Goal: Task Accomplishment & Management: Manage account settings

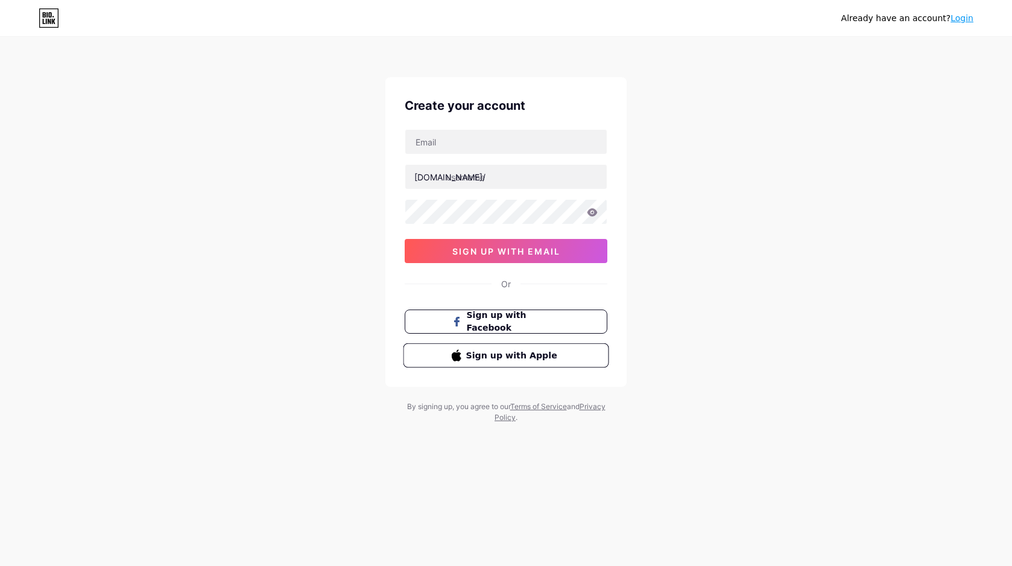
click at [462, 355] on span "Sign up with Apple" at bounding box center [506, 355] width 110 height 13
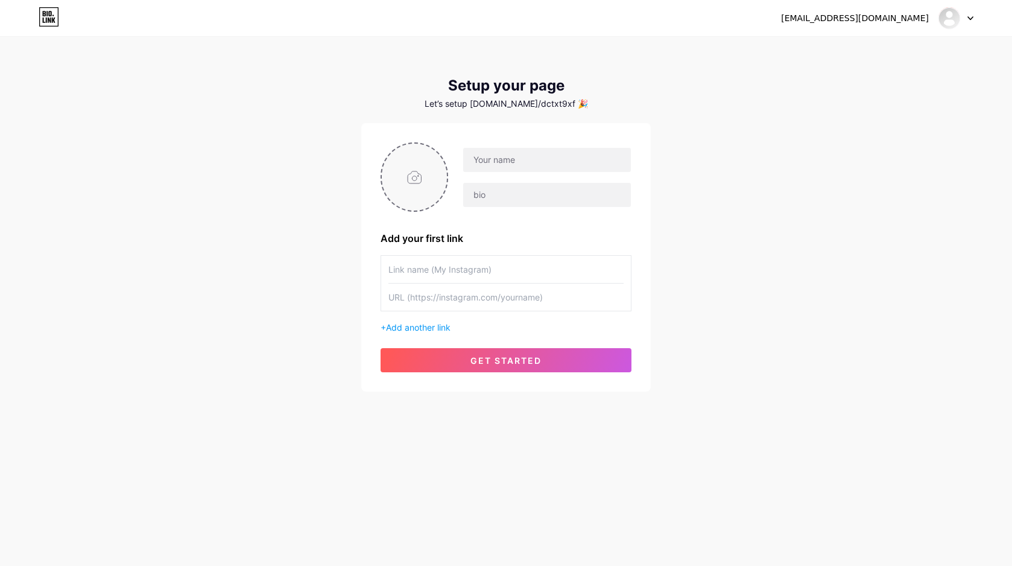
type input "C:\fakepath\0B4399F8-5005-4471-8D33-849CDC035365-33699-0000059560232676.JPG"
click at [521, 165] on input "text" at bounding box center [547, 160] width 168 height 24
type input "[PERSON_NAME]"
click at [522, 201] on input "text" at bounding box center [547, 195] width 168 height 24
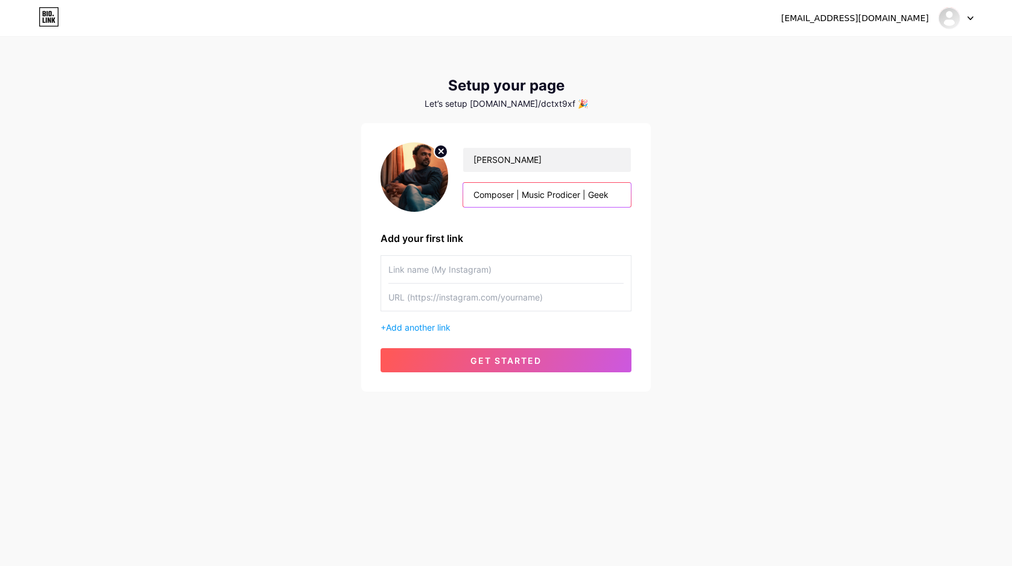
click at [569, 195] on input "Composer | Music Prodicer | Geek" at bounding box center [547, 195] width 168 height 24
type input "Composer | Music Producer | Geek"
click at [438, 267] on input "text" at bounding box center [505, 269] width 235 height 27
type input "gaurangs0ni3"
click at [460, 329] on div "+ Add another link" at bounding box center [506, 327] width 251 height 13
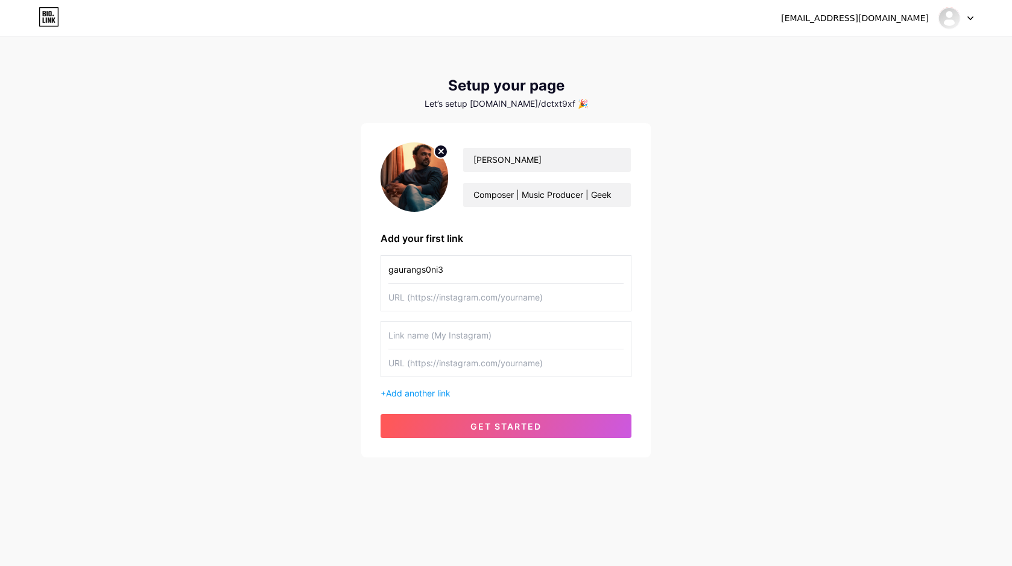
click at [448, 270] on input "gaurangs0ni3" at bounding box center [505, 269] width 235 height 27
click at [453, 298] on input "text" at bounding box center [505, 296] width 235 height 27
paste input "gaurangs0ni3"
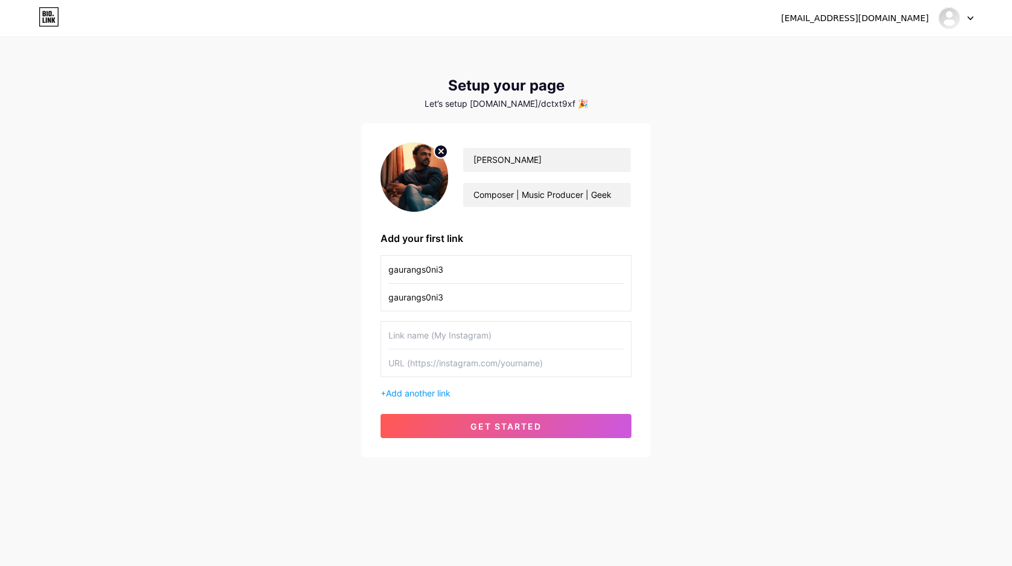
type input "gaurangs0ni3"
click at [450, 268] on input "gaurangs0ni3" at bounding box center [505, 269] width 235 height 27
click at [390, 298] on input "gaurangs0ni3" at bounding box center [505, 296] width 235 height 27
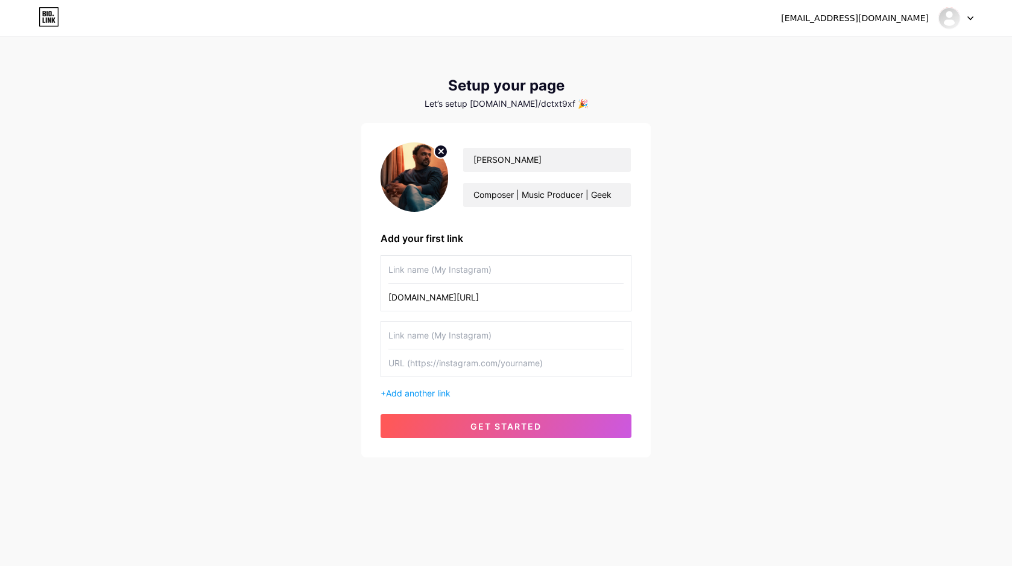
click at [417, 360] on input "text" at bounding box center [505, 362] width 235 height 27
click at [417, 394] on span "Add another link" at bounding box center [418, 393] width 65 height 10
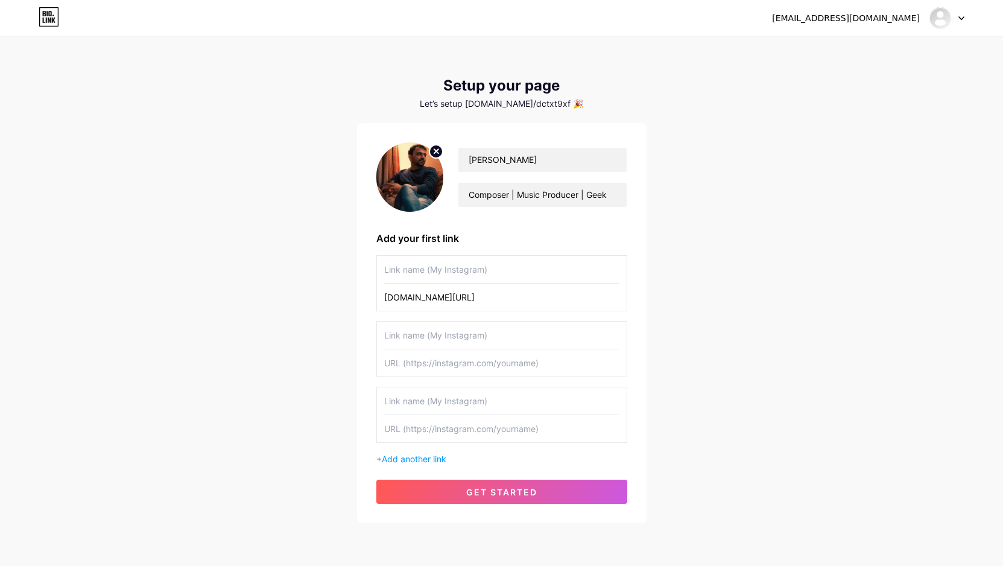
drag, startPoint x: 426, startPoint y: 364, endPoint x: 407, endPoint y: 364, distance: 18.7
click at [407, 364] on input "text" at bounding box center [501, 362] width 235 height 27
drag, startPoint x: 405, startPoint y: 364, endPoint x: 463, endPoint y: 360, distance: 58.6
click at [463, 360] on input "text" at bounding box center [501, 362] width 235 height 27
click at [403, 297] on input "www.instagram.com/gaurangs0ni3" at bounding box center [501, 296] width 235 height 27
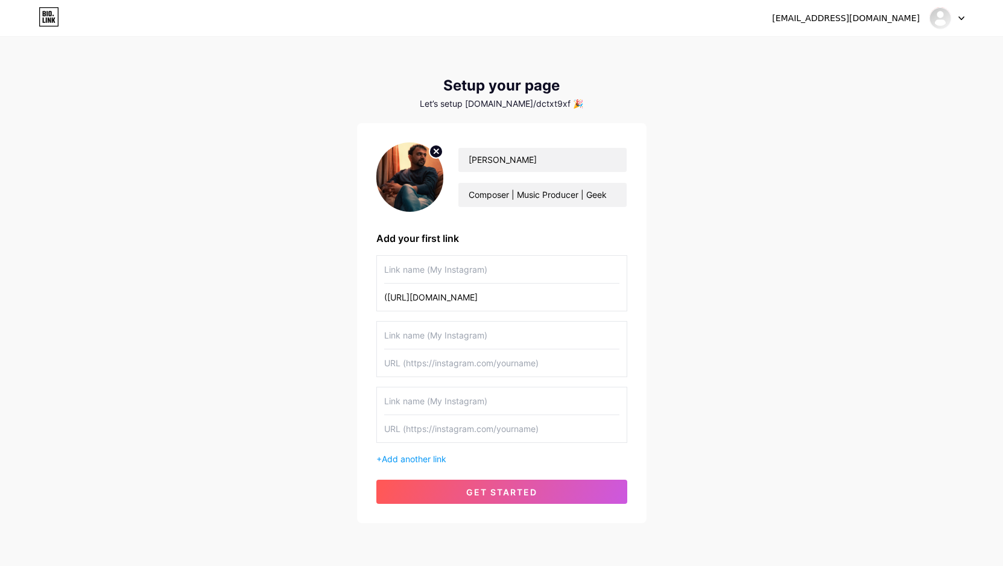
click at [549, 294] on input "(https://instagram.com/gaurangs0ni3" at bounding box center [501, 296] width 235 height 27
type input "[URL][DOMAIN_NAME]"
click at [507, 270] on input "text" at bounding box center [501, 269] width 235 height 27
type input "Intagram"
click at [438, 337] on input "text" at bounding box center [501, 334] width 235 height 27
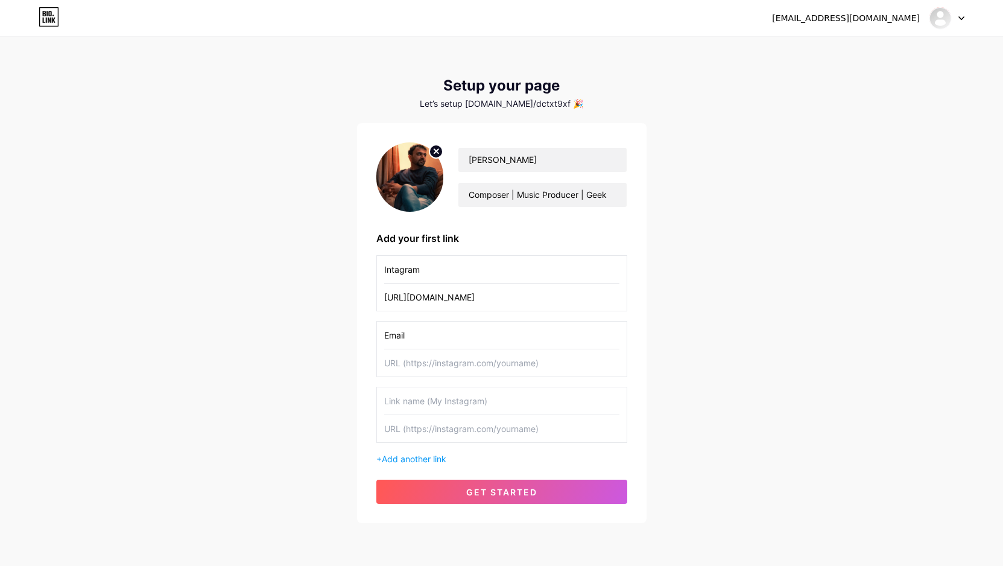
type input "Email"
click at [499, 363] on input "text" at bounding box center [501, 362] width 235 height 27
type input "[EMAIL_ADDRESS][DOMAIN_NAME]"
click at [584, 490] on button "get started" at bounding box center [501, 491] width 251 height 24
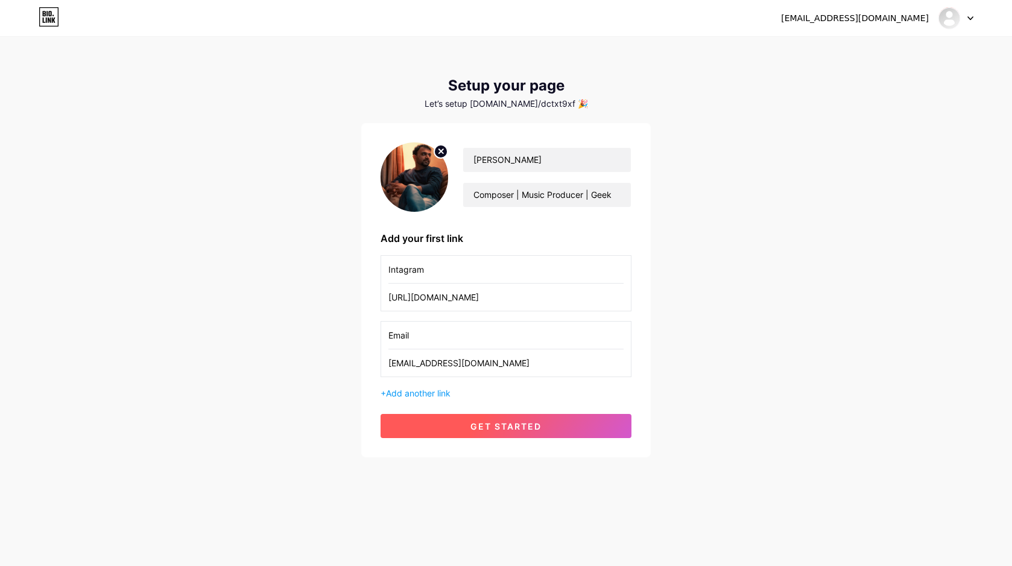
click at [540, 428] on span "get started" at bounding box center [505, 426] width 71 height 10
click at [773, 273] on div "dctxt9xfpf@privaterelay.appleid.com Dashboard Logout Setup your page Let’s setu…" at bounding box center [506, 248] width 1012 height 496
click at [484, 425] on span "get started" at bounding box center [505, 426] width 71 height 10
click at [44, 17] on icon at bounding box center [49, 16] width 21 height 19
click at [469, 87] on div "Setup your page" at bounding box center [505, 85] width 289 height 17
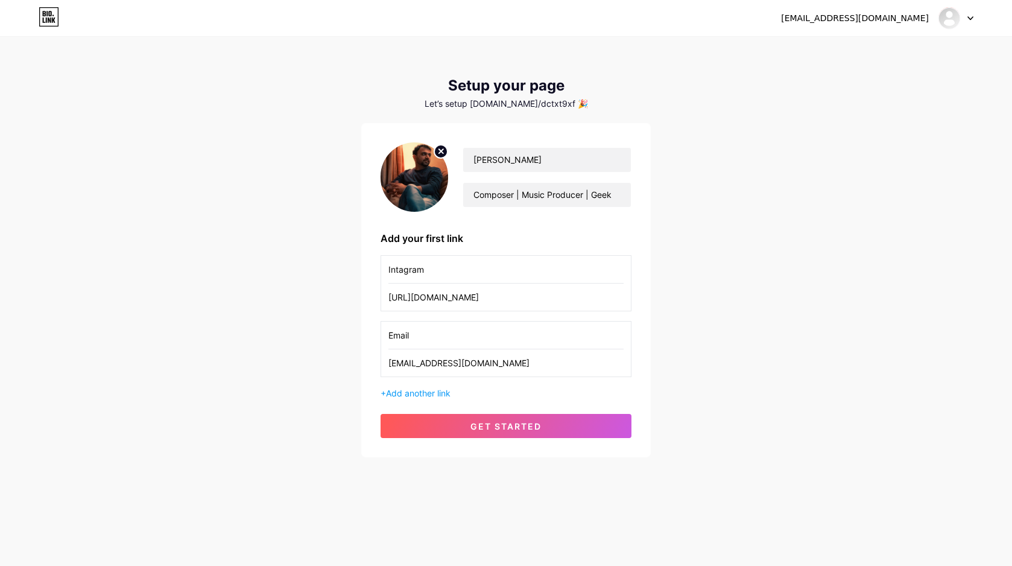
click at [780, 145] on div "dctxt9xfpf@privaterelay.appleid.com Dashboard Logout Setup your page Let’s setu…" at bounding box center [506, 248] width 1012 height 496
click at [969, 17] on icon at bounding box center [970, 18] width 6 height 4
click at [858, 52] on link "Dashboard" at bounding box center [898, 49] width 150 height 33
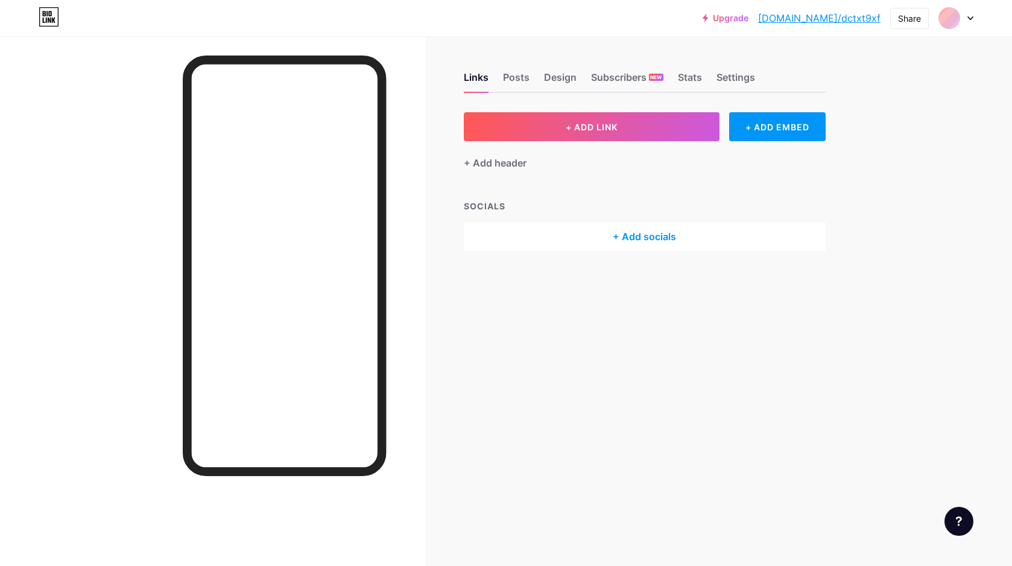
click at [634, 238] on div "+ Add socials" at bounding box center [645, 236] width 362 height 29
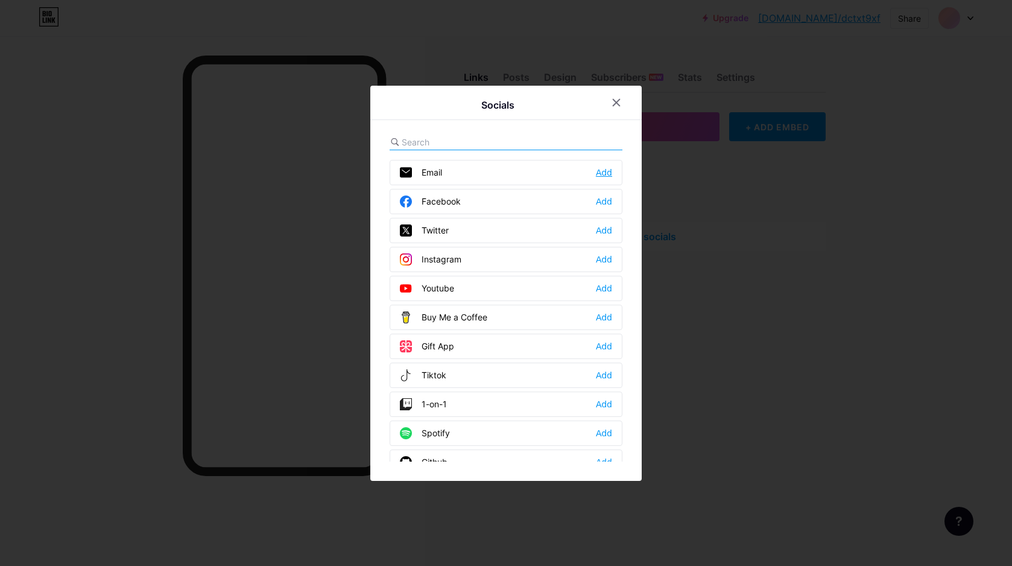
click at [601, 169] on div "Add" at bounding box center [604, 172] width 16 height 12
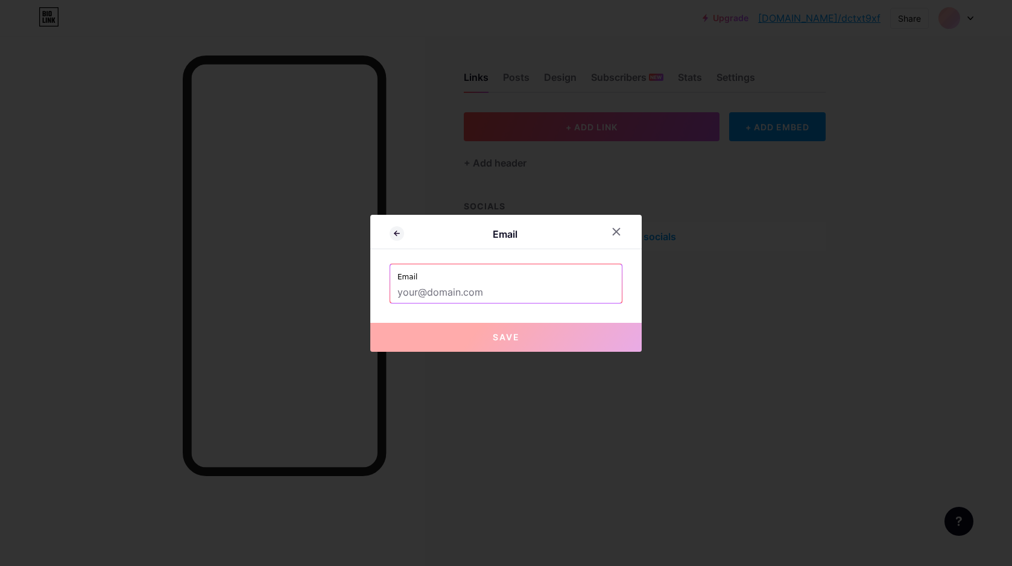
click at [449, 295] on input "text" at bounding box center [505, 292] width 217 height 21
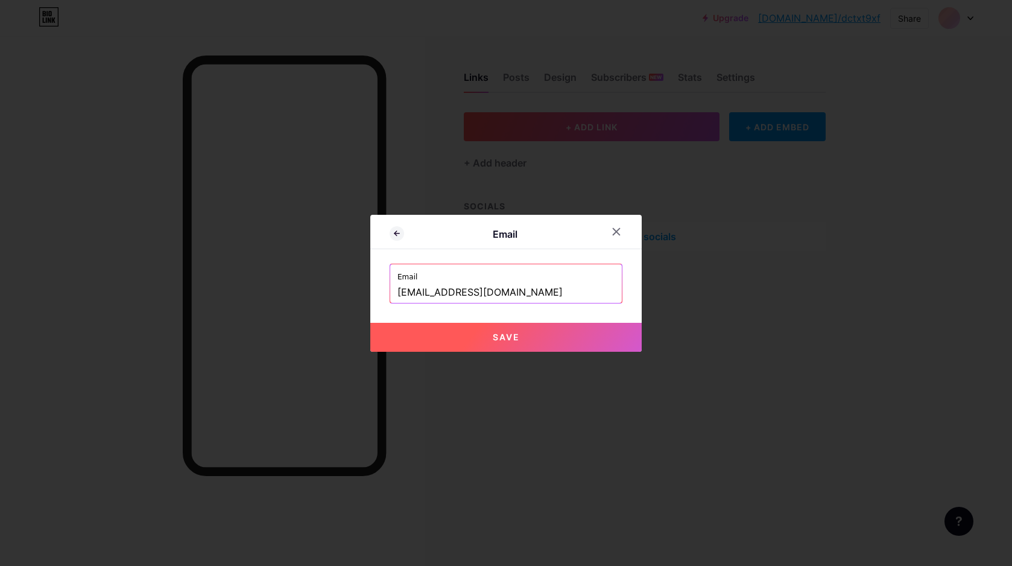
click at [464, 338] on button "Save" at bounding box center [505, 337] width 271 height 29
type input "mailto:[EMAIL_ADDRESS][DOMAIN_NAME]"
click at [521, 341] on button "Save" at bounding box center [505, 337] width 271 height 29
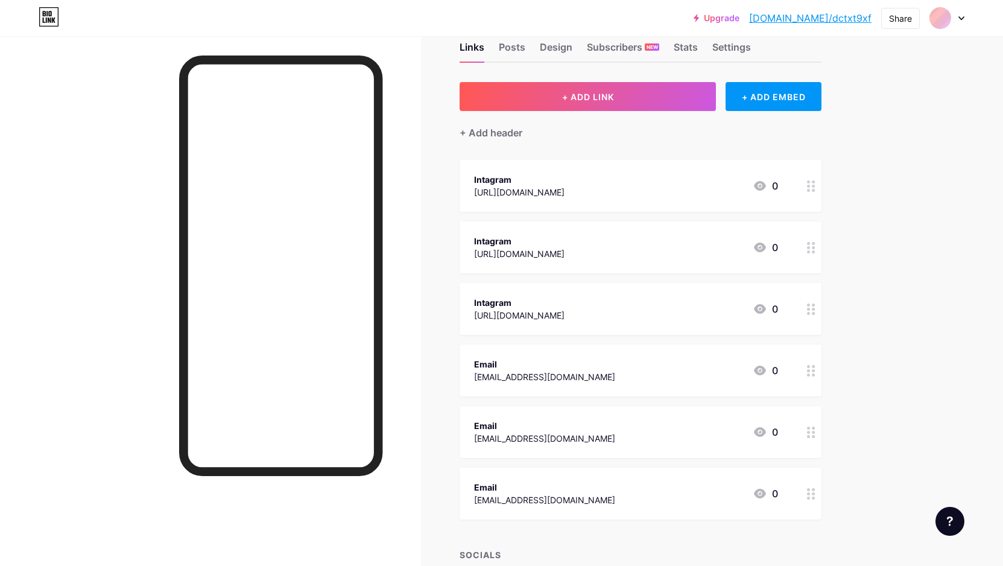
scroll to position [26, 0]
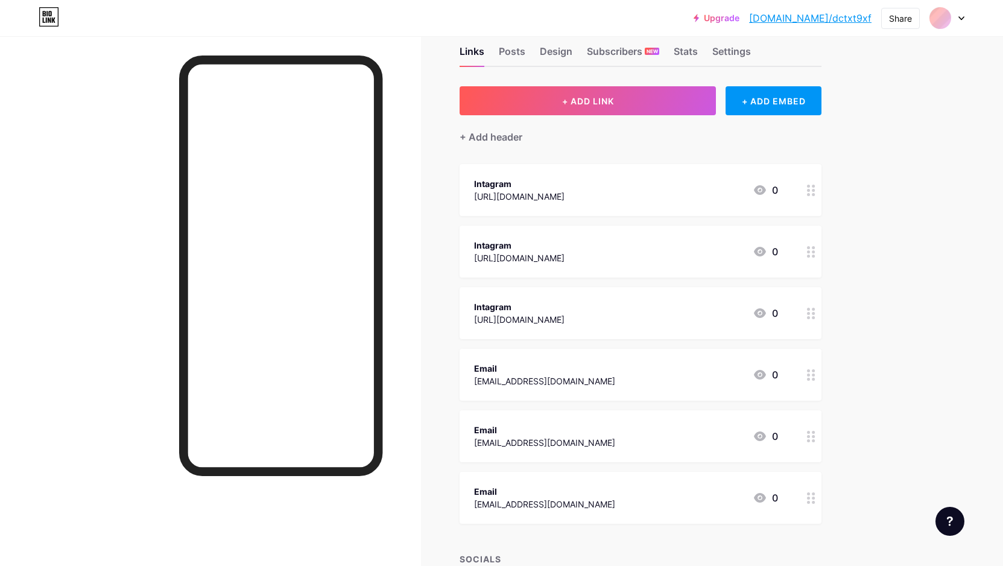
click at [815, 193] on icon at bounding box center [811, 190] width 8 height 11
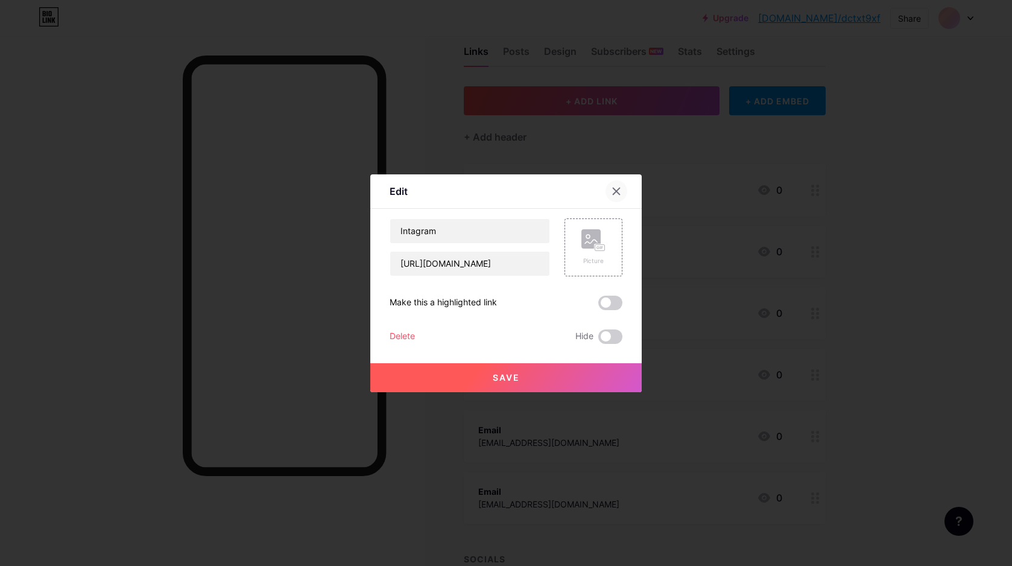
click at [612, 188] on icon at bounding box center [617, 191] width 10 height 10
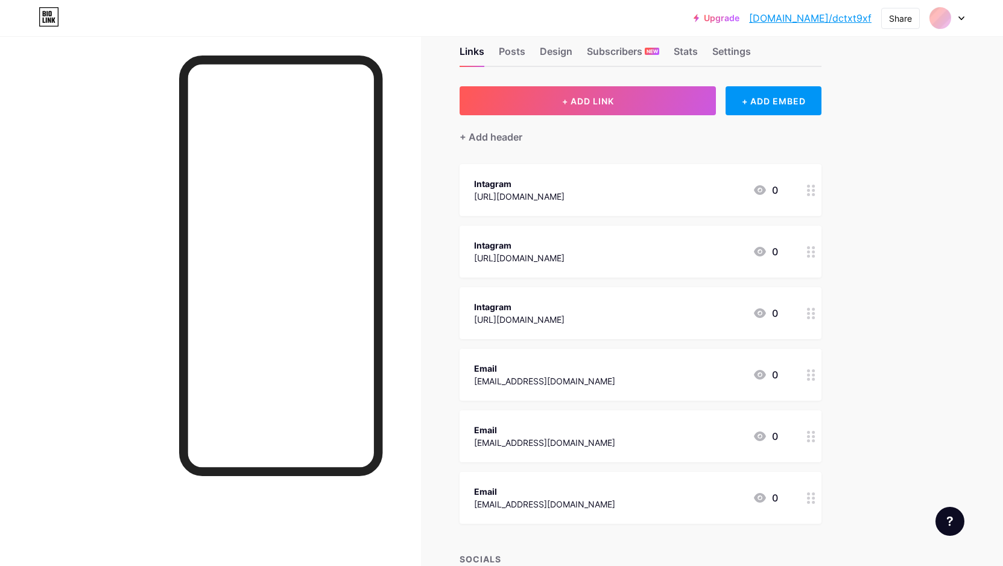
click at [565, 183] on div "Intagram" at bounding box center [519, 183] width 90 height 13
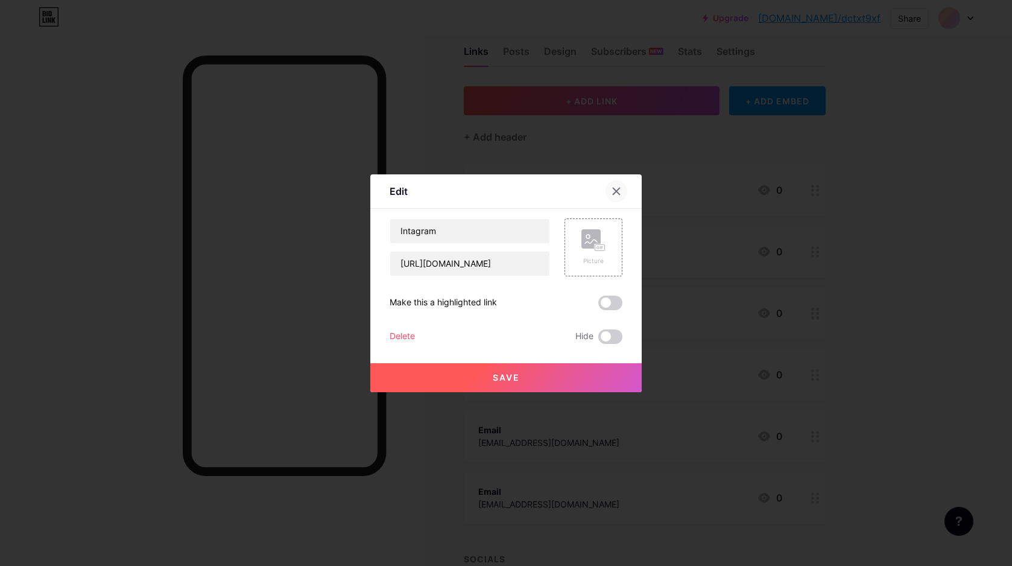
click at [612, 190] on icon at bounding box center [617, 191] width 10 height 10
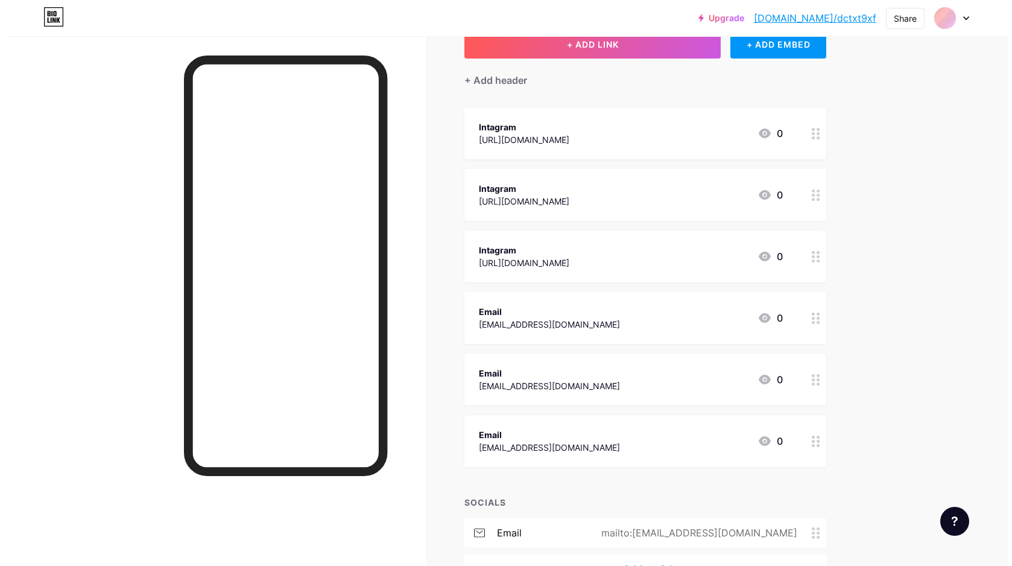
scroll to position [0, 0]
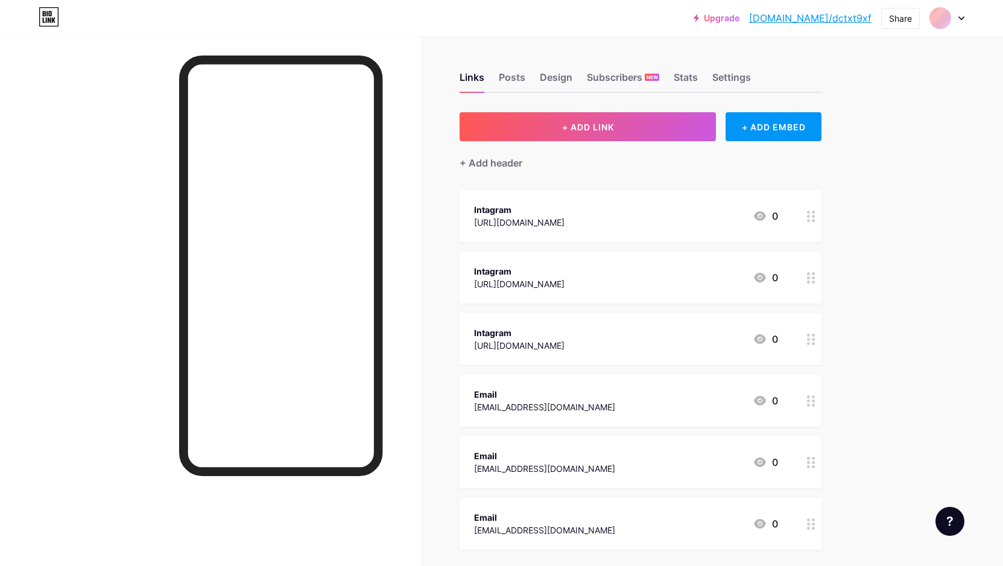
click at [776, 219] on div "0" at bounding box center [765, 216] width 25 height 14
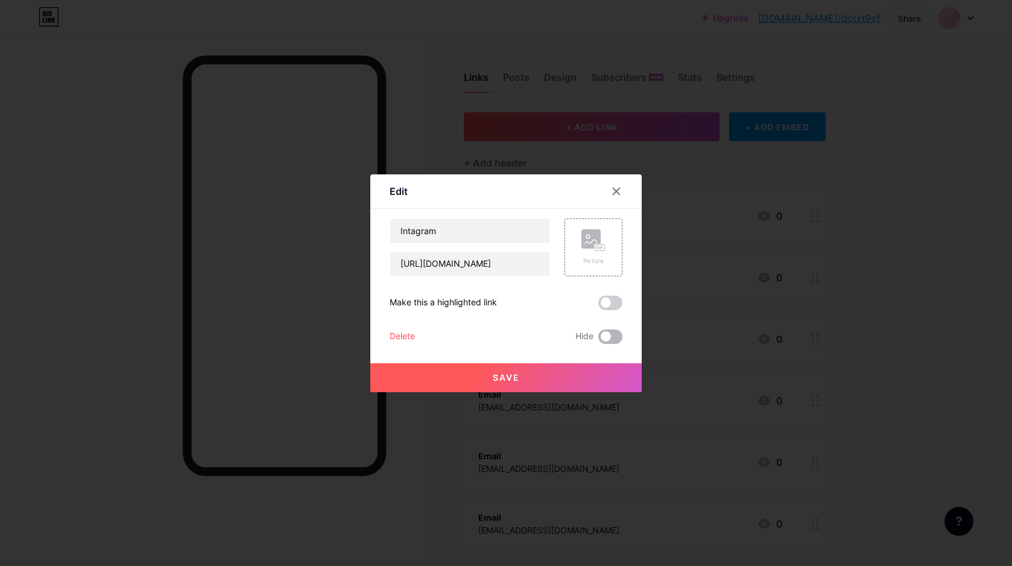
click at [604, 335] on span at bounding box center [610, 336] width 24 height 14
click at [598, 340] on input "checkbox" at bounding box center [598, 340] width 0 height 0
click at [613, 191] on icon at bounding box center [616, 191] width 7 height 7
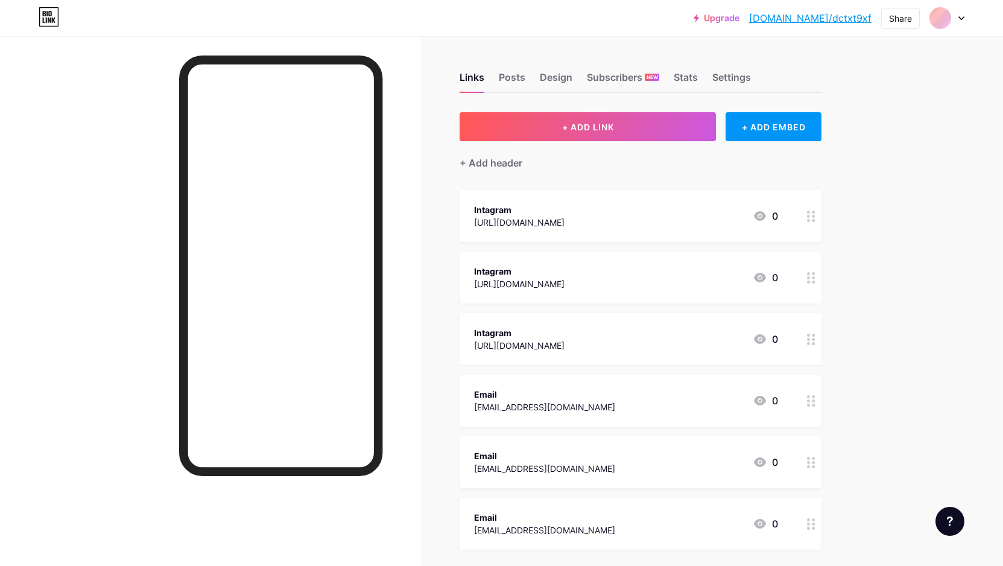
click at [810, 219] on circle at bounding box center [808, 220] width 3 height 3
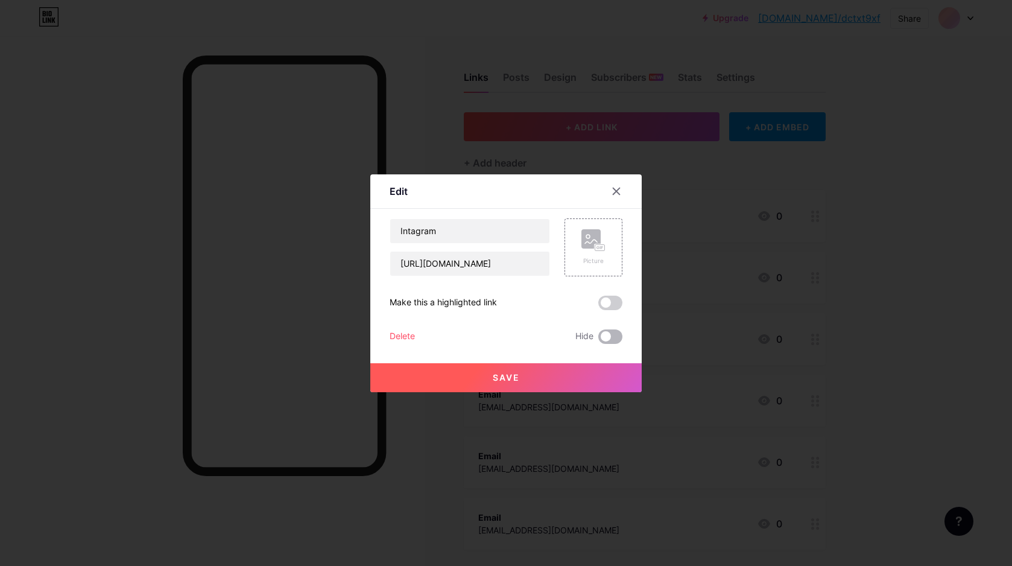
click at [604, 335] on span at bounding box center [610, 336] width 24 height 14
click at [598, 340] on input "checkbox" at bounding box center [598, 340] width 0 height 0
click at [927, 188] on div at bounding box center [506, 283] width 1012 height 566
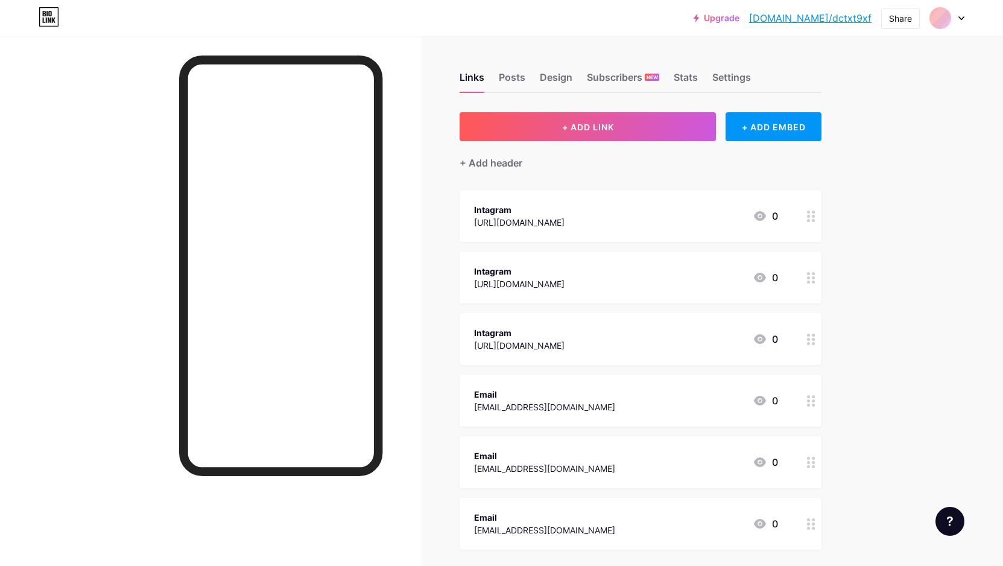
click at [580, 38] on div "Links Posts Design Subscribers NEW Stats Settings + ADD LINK + ADD EMBED + Add …" at bounding box center [436, 381] width 872 height 690
click at [520, 74] on div "Posts" at bounding box center [512, 81] width 27 height 22
click at [477, 78] on div "Links" at bounding box center [472, 81] width 25 height 22
click at [552, 72] on div "Design" at bounding box center [556, 81] width 33 height 22
click at [555, 76] on div "Design" at bounding box center [556, 81] width 33 height 22
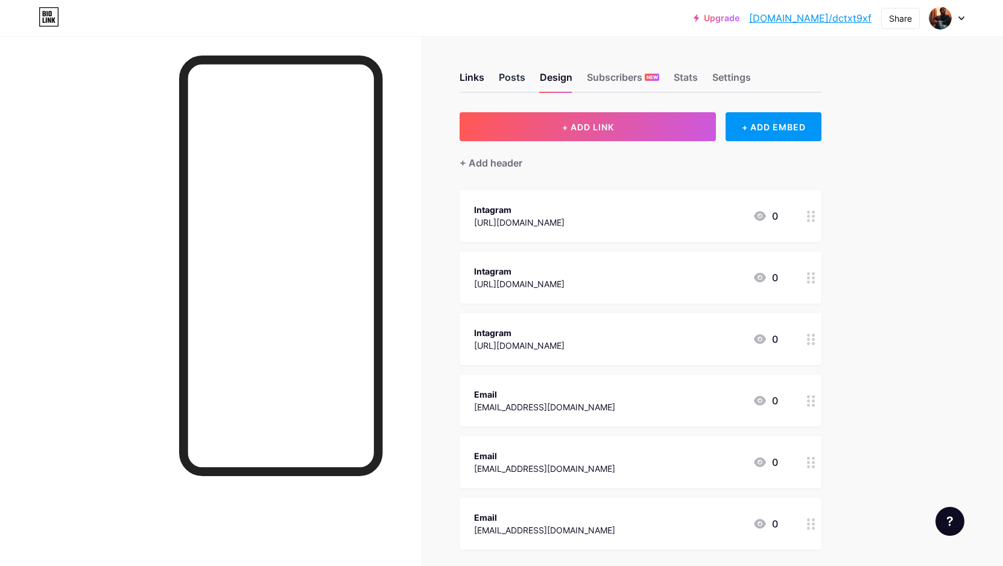
click at [508, 73] on div "Posts" at bounding box center [512, 81] width 27 height 22
click at [476, 76] on div "Links" at bounding box center [472, 81] width 25 height 22
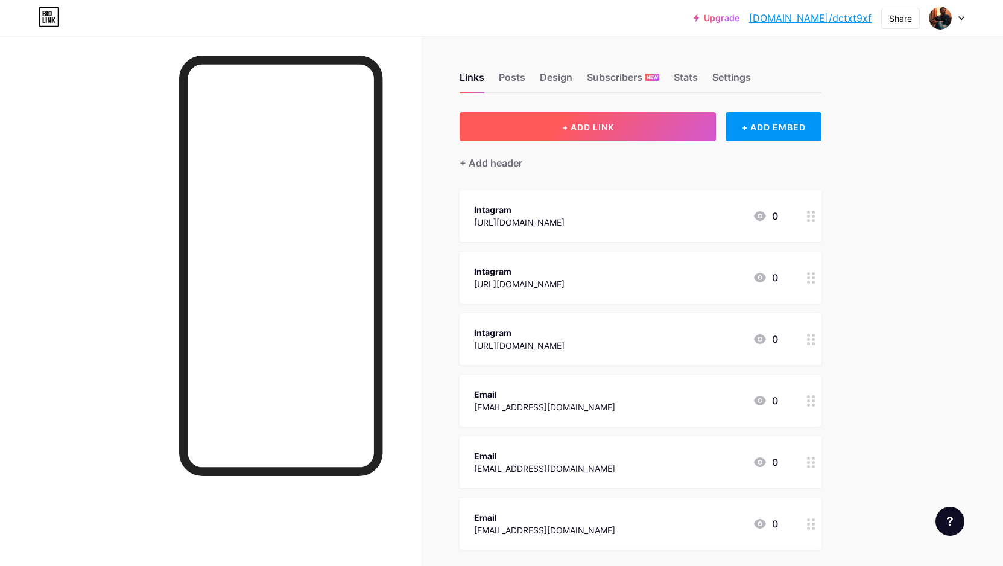
click at [532, 128] on button "+ ADD LINK" at bounding box center [588, 126] width 256 height 29
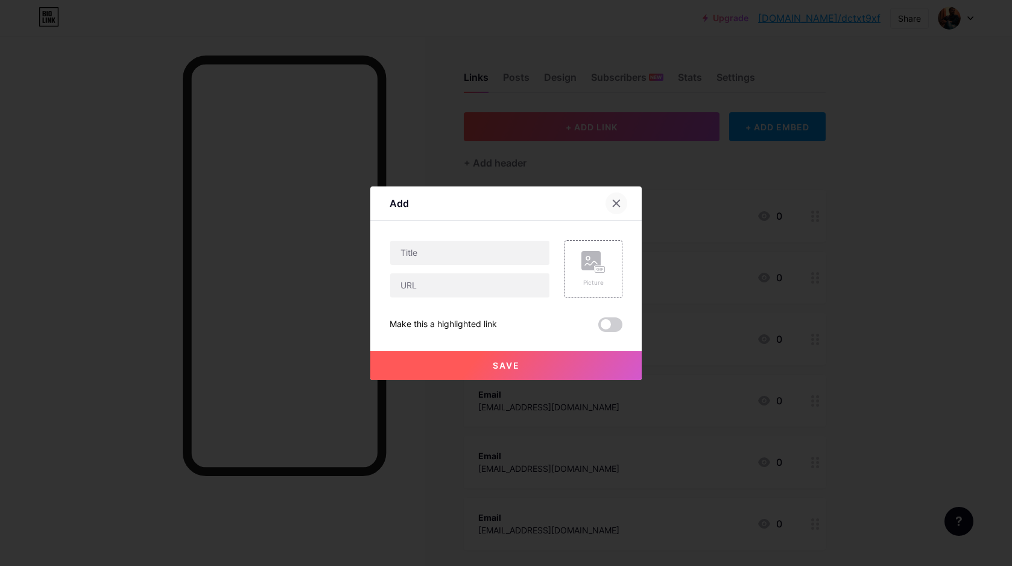
click at [613, 204] on icon at bounding box center [616, 203] width 7 height 7
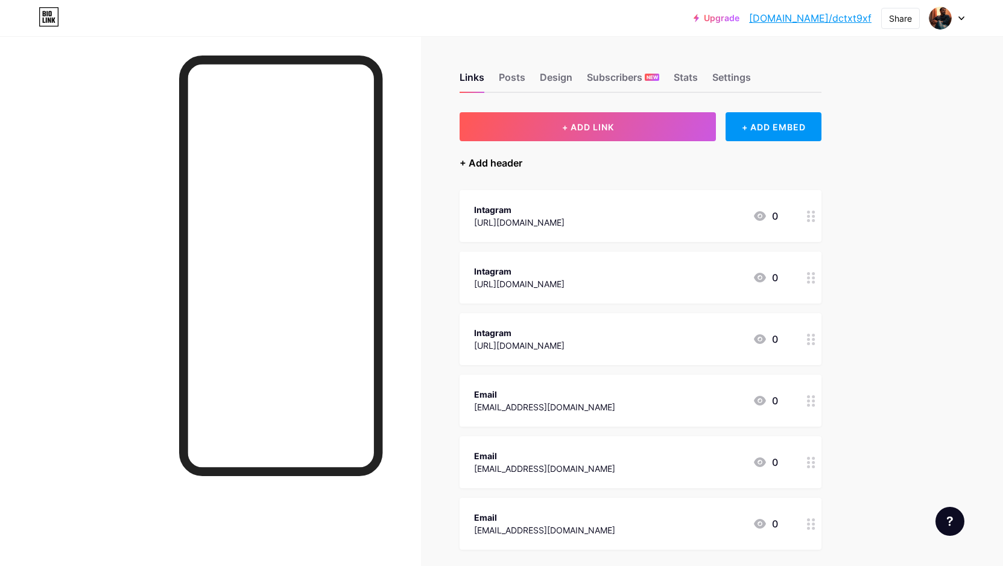
click at [495, 162] on div "+ Add header" at bounding box center [491, 163] width 63 height 14
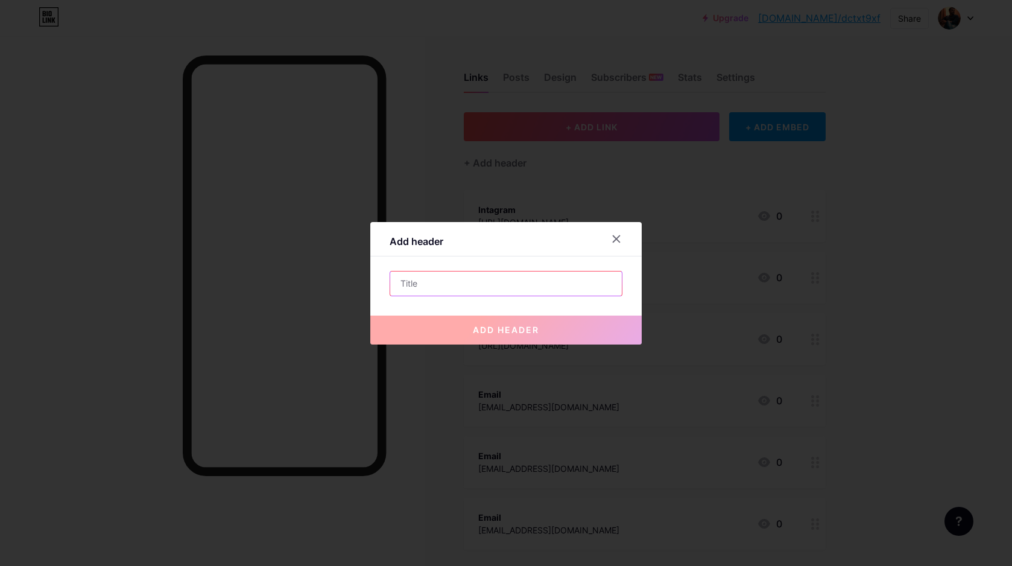
click at [476, 288] on input "text" at bounding box center [506, 283] width 232 height 24
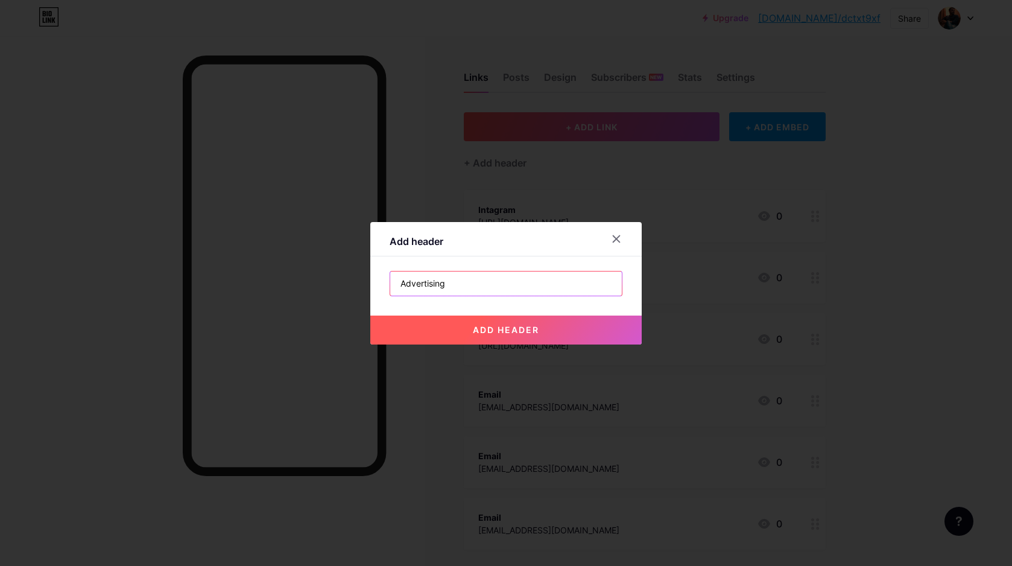
type input "Advertising"
click at [496, 331] on span "add header" at bounding box center [506, 329] width 66 height 10
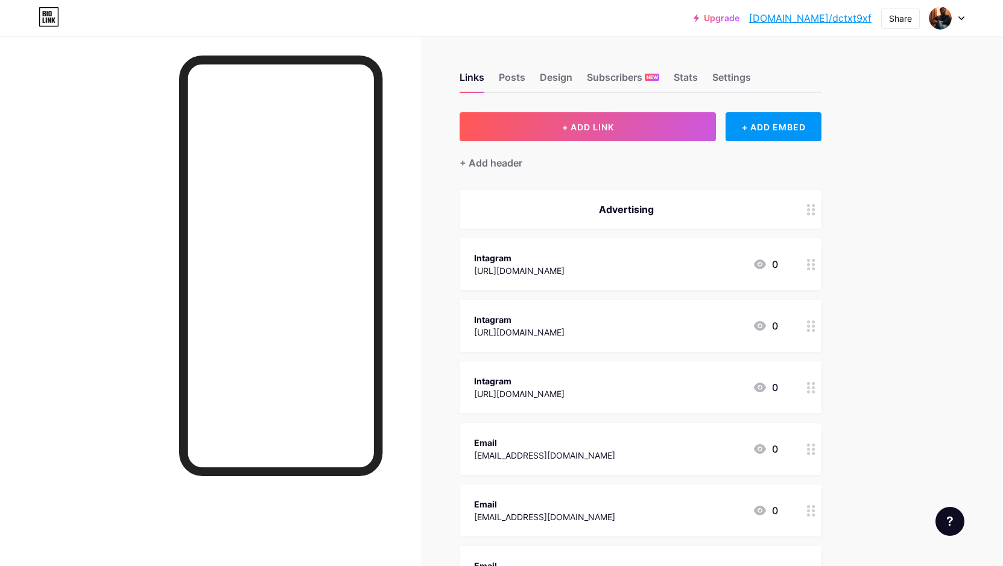
click at [565, 268] on div "[URL][DOMAIN_NAME]" at bounding box center [519, 270] width 90 height 13
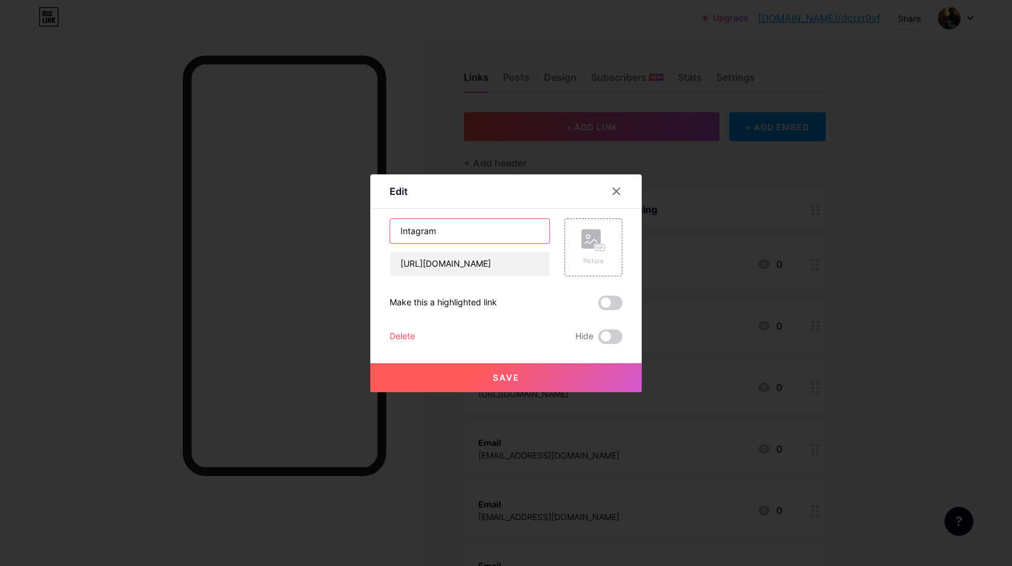
click at [448, 235] on input "Intagram" at bounding box center [469, 231] width 159 height 24
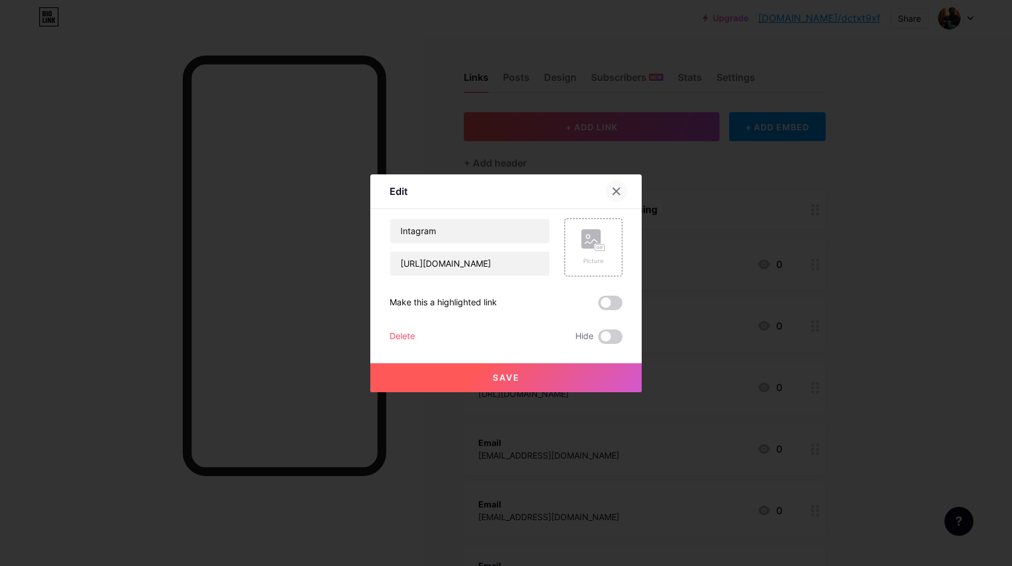
click at [613, 190] on icon at bounding box center [616, 191] width 7 height 7
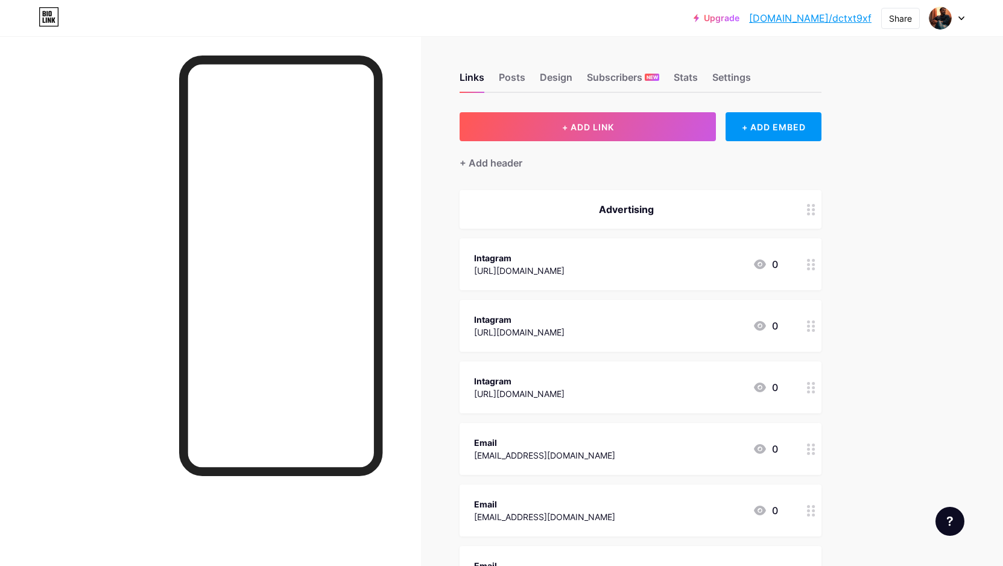
click at [670, 272] on div "Intagram [URL][DOMAIN_NAME] 0" at bounding box center [626, 264] width 304 height 28
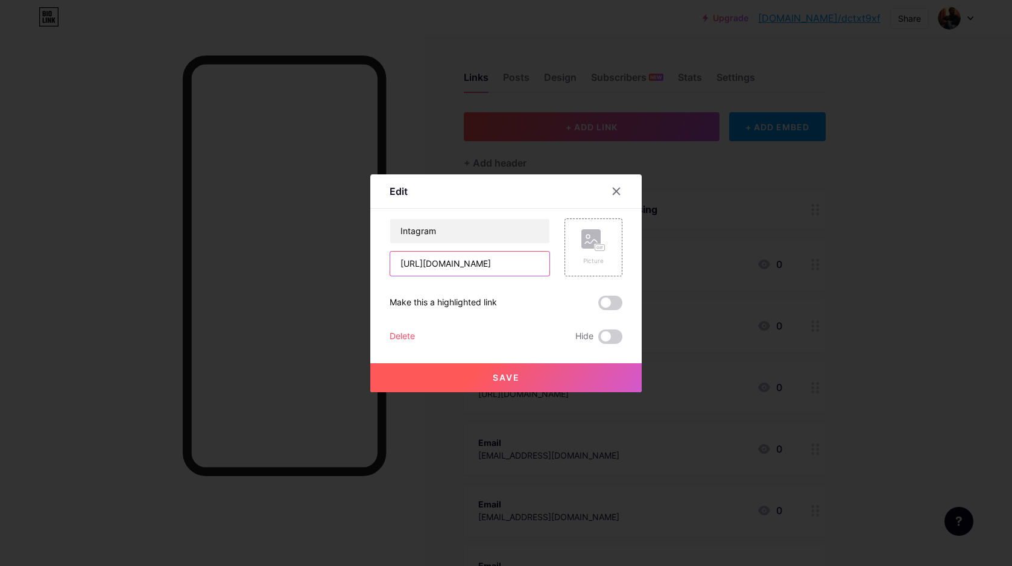
click at [464, 260] on input "[URL][DOMAIN_NAME]" at bounding box center [469, 263] width 159 height 24
paste input "youtu.be/dQxMOaPk-mU?si=qZCE8Wtz9Jd-1YT8"
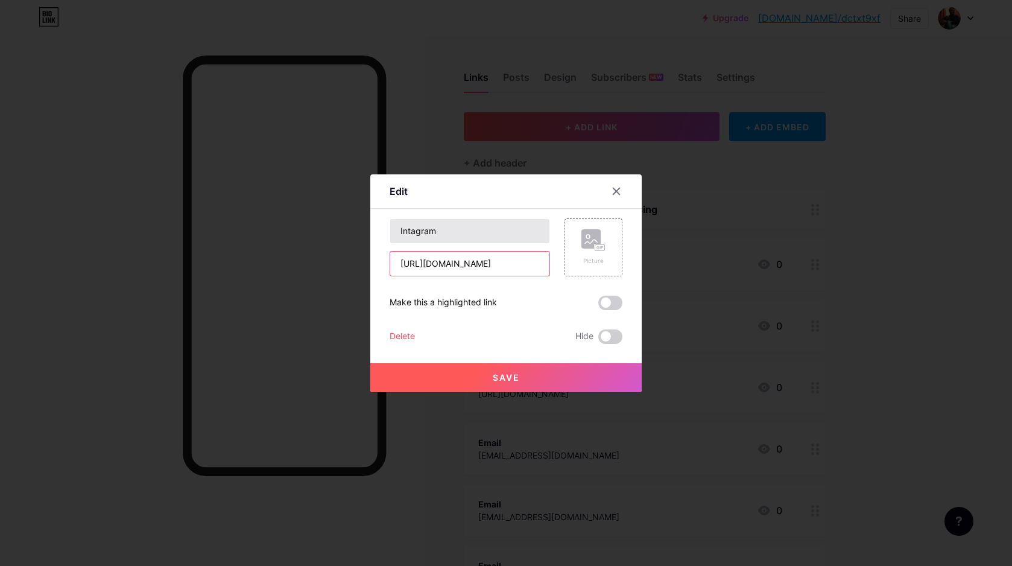
type input "[URL][DOMAIN_NAME]"
click at [467, 232] on input "Intagram" at bounding box center [469, 231] width 159 height 24
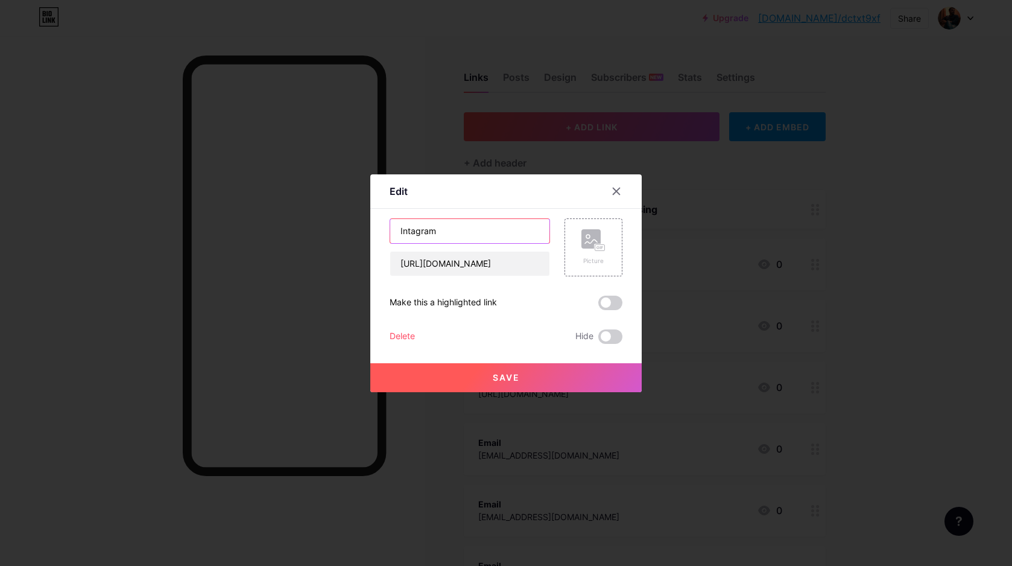
click at [467, 232] on input "Intagram" at bounding box center [469, 231] width 159 height 24
paste input "Reliance Digital - Main Bharat Hoon (Song)"
type input "Reliance Digital - Main Bharat Hoon (Song)"
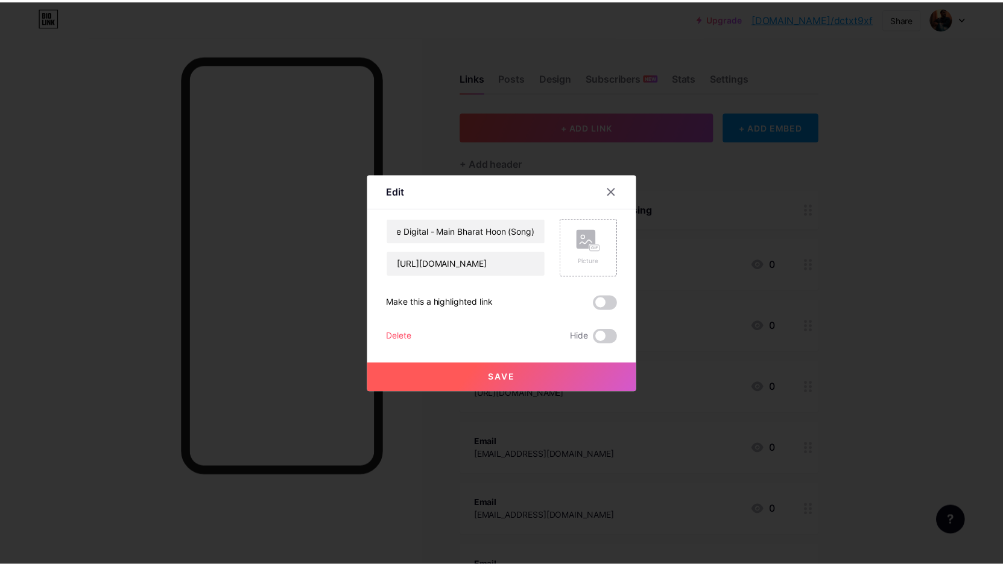
scroll to position [0, 0]
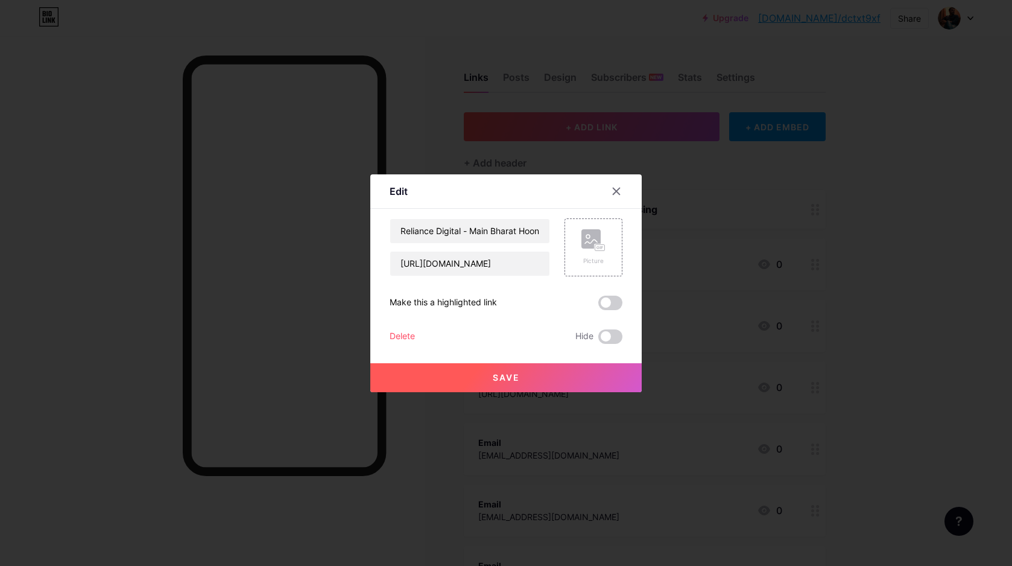
click at [507, 379] on span "Save" at bounding box center [506, 377] width 27 height 10
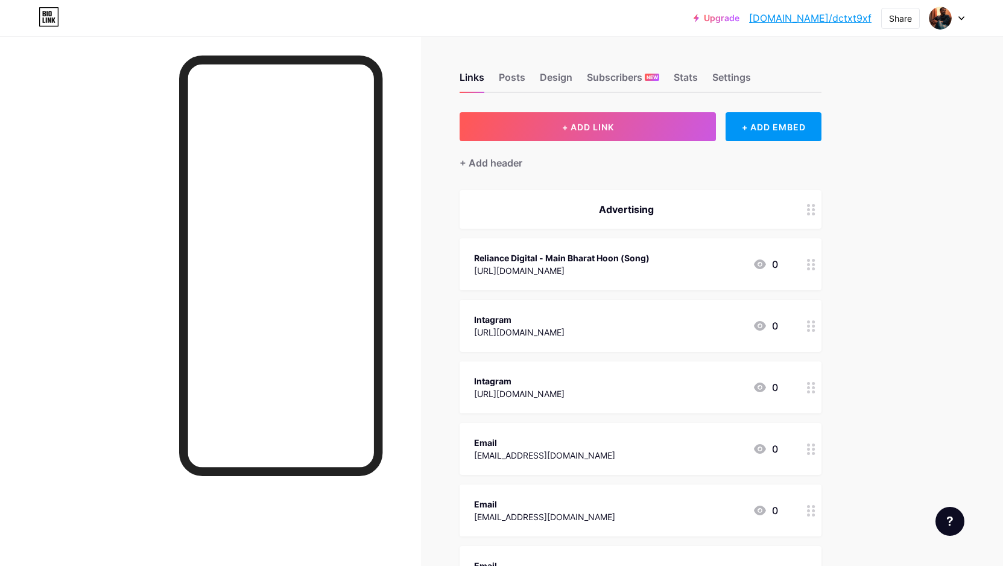
click at [712, 275] on div "Reliance Digital - Main Bharat Hoon (Song) https://youtu.be/dQxMOaPk-mU?si=qZCE…" at bounding box center [626, 264] width 304 height 28
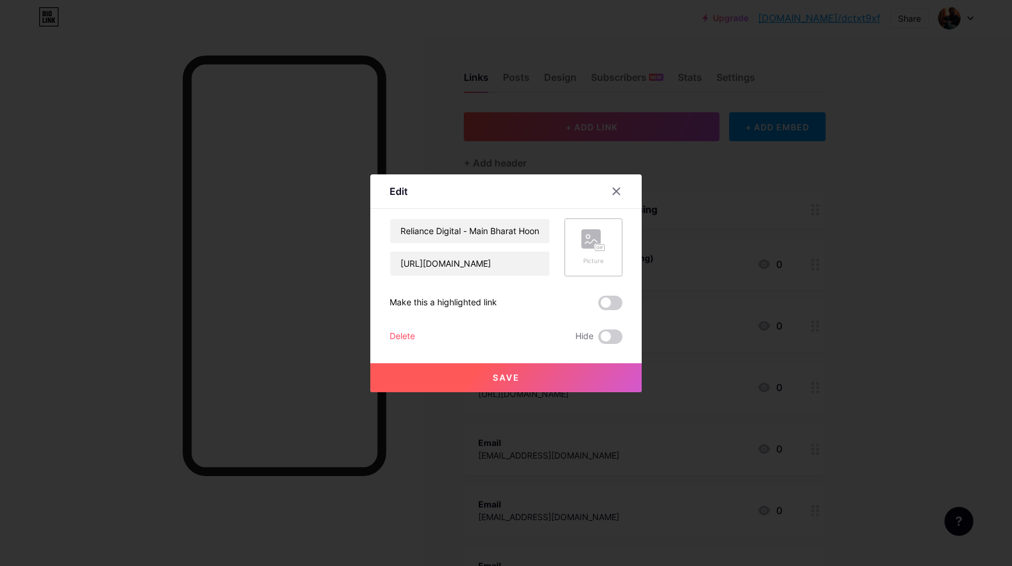
click at [593, 256] on div "Picture" at bounding box center [593, 260] width 24 height 9
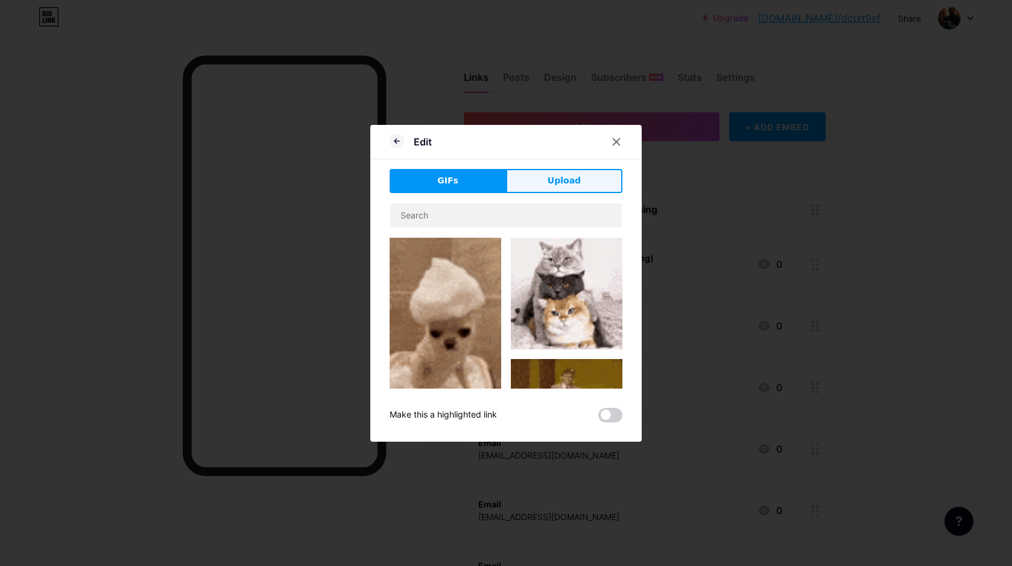
click at [561, 189] on button "Upload" at bounding box center [564, 181] width 116 height 24
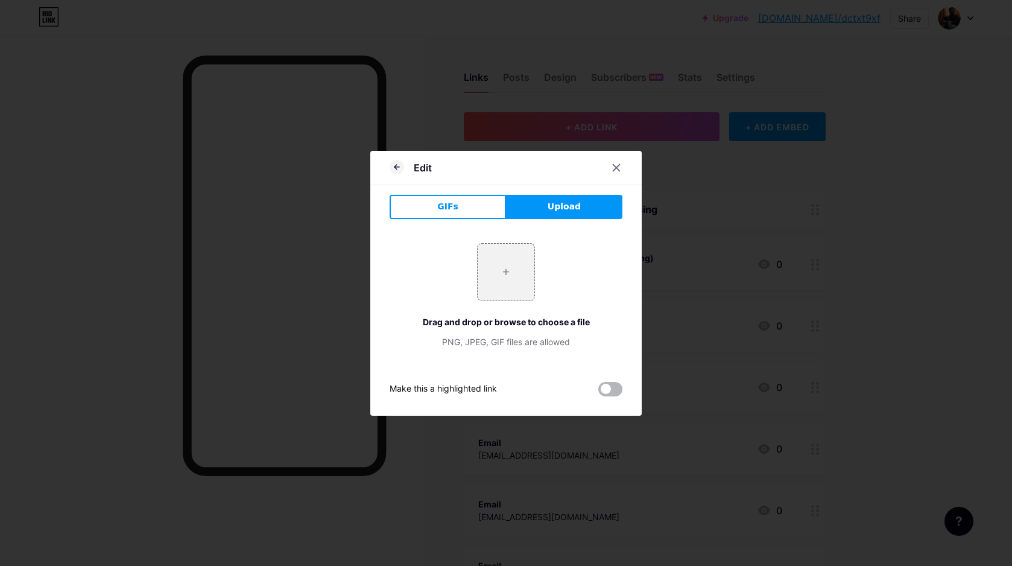
click at [600, 393] on span at bounding box center [610, 389] width 24 height 14
click at [598, 392] on input "checkbox" at bounding box center [598, 392] width 0 height 0
click at [981, 210] on div at bounding box center [506, 283] width 1012 height 566
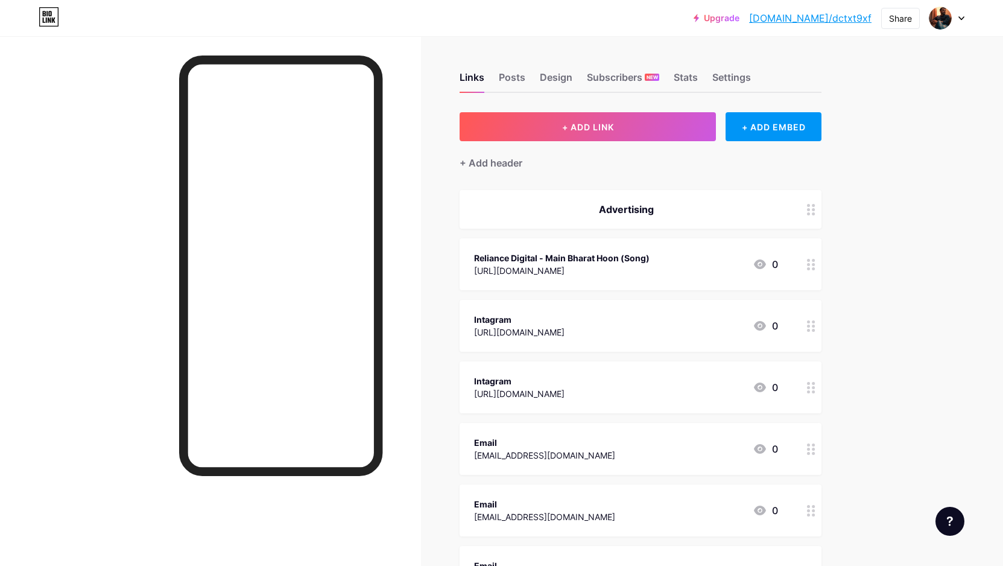
click at [542, 211] on div "Advertising" at bounding box center [626, 209] width 304 height 14
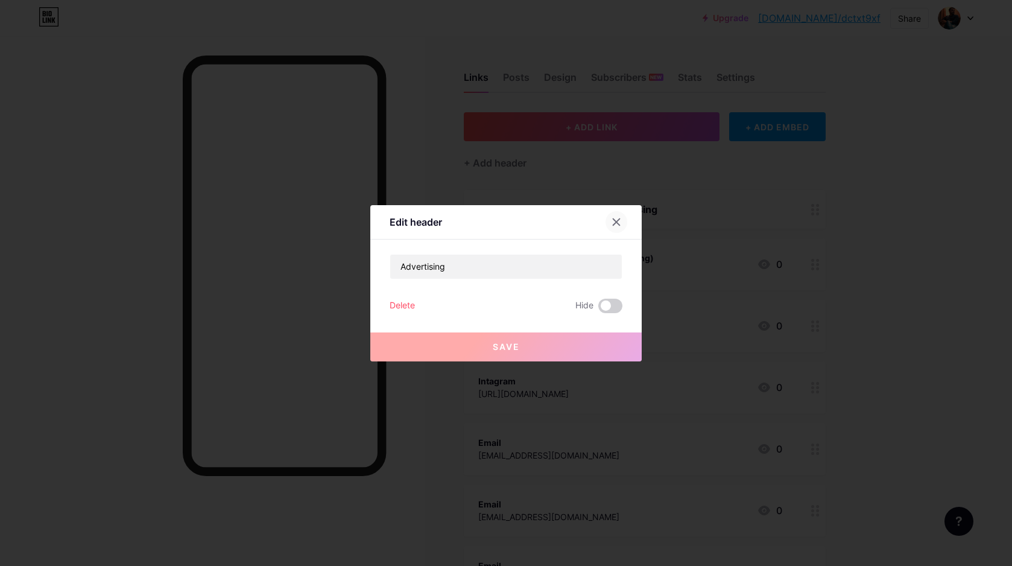
click at [614, 221] on icon at bounding box center [617, 222] width 10 height 10
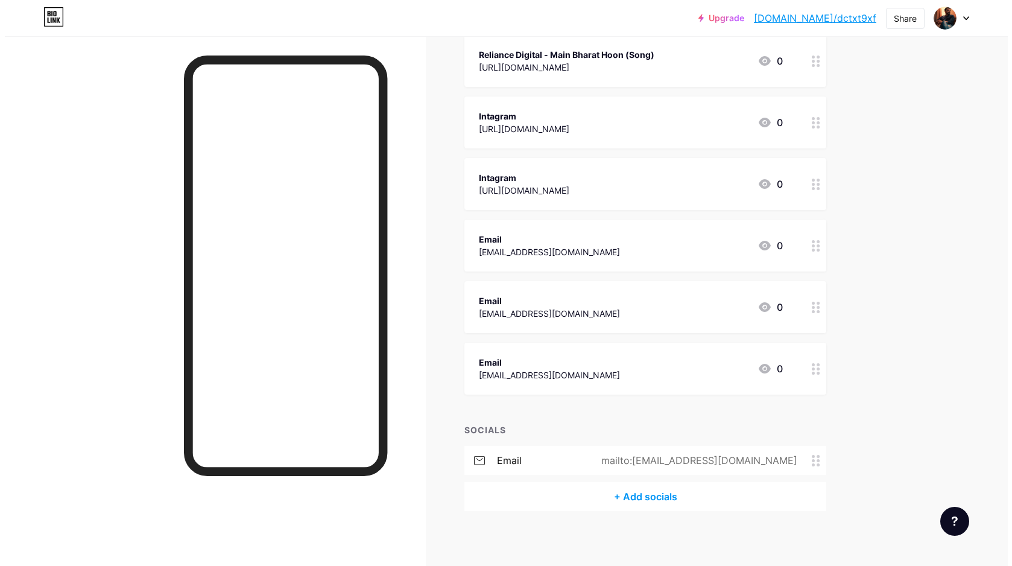
scroll to position [198, 0]
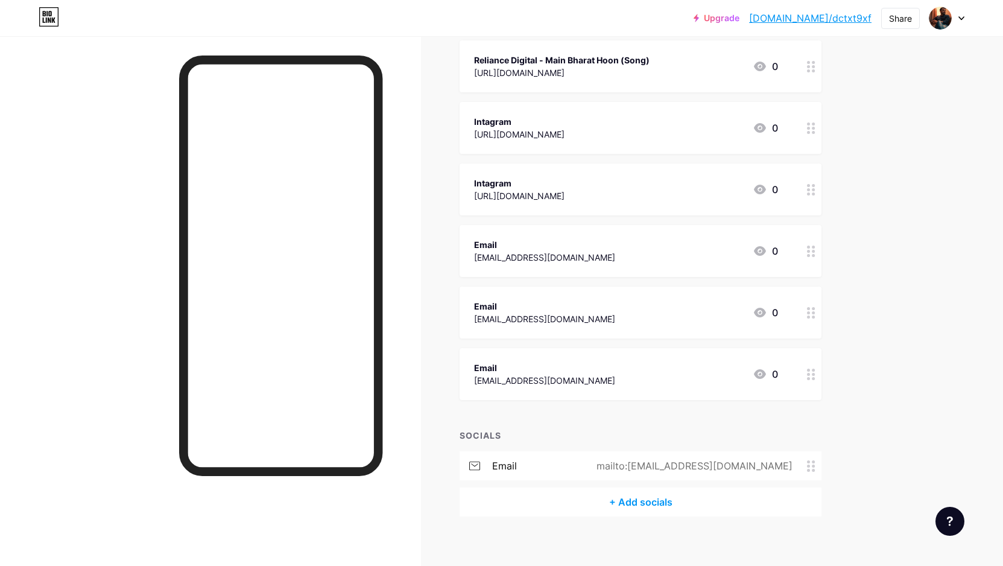
click at [650, 502] on div "+ Add socials" at bounding box center [641, 501] width 362 height 29
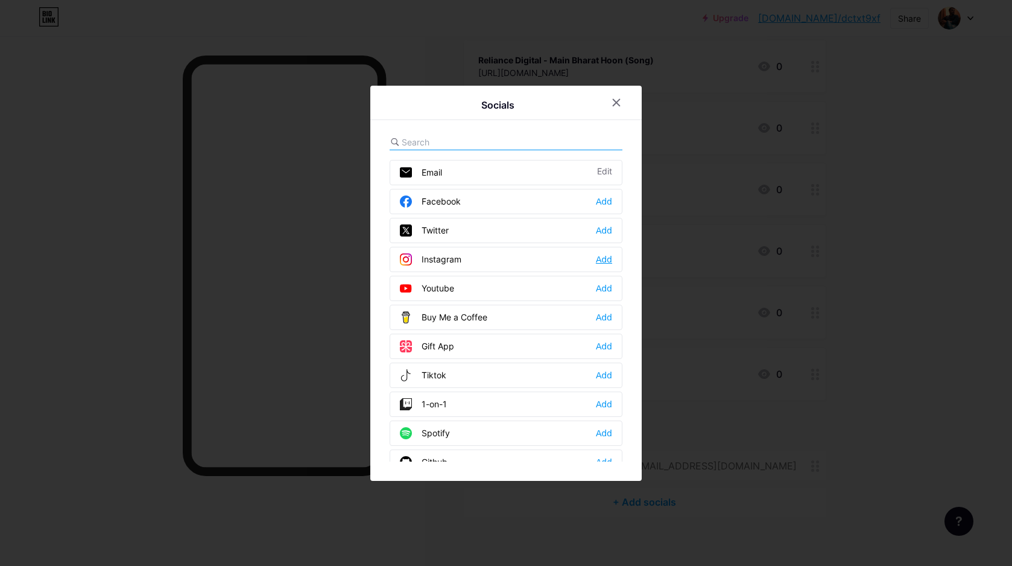
click at [597, 257] on div "Add" at bounding box center [604, 259] width 16 height 12
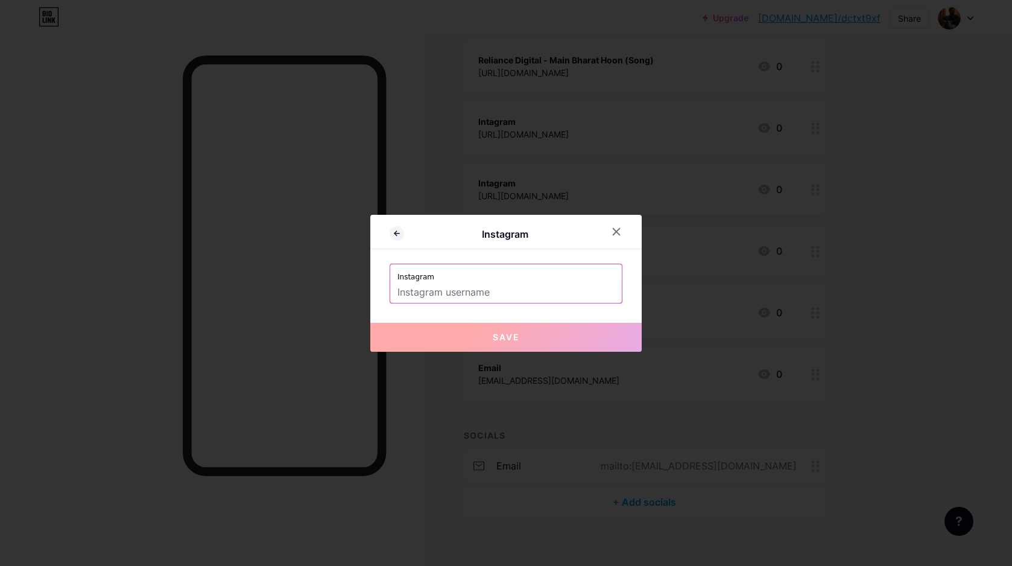
click at [455, 294] on input "text" at bounding box center [505, 292] width 217 height 21
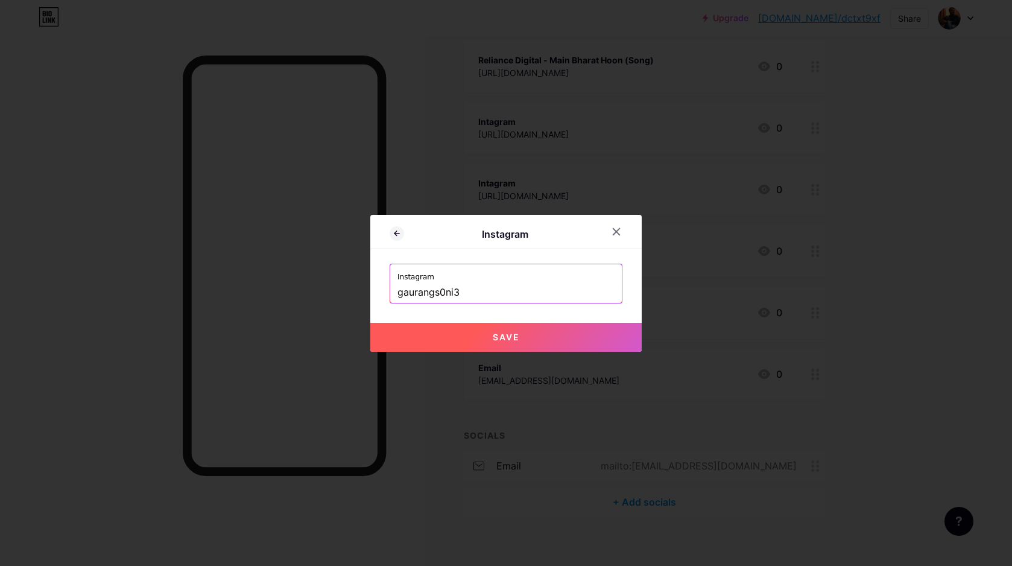
click at [505, 332] on span "Save" at bounding box center [506, 337] width 27 height 10
type input "[URL][DOMAIN_NAME]"
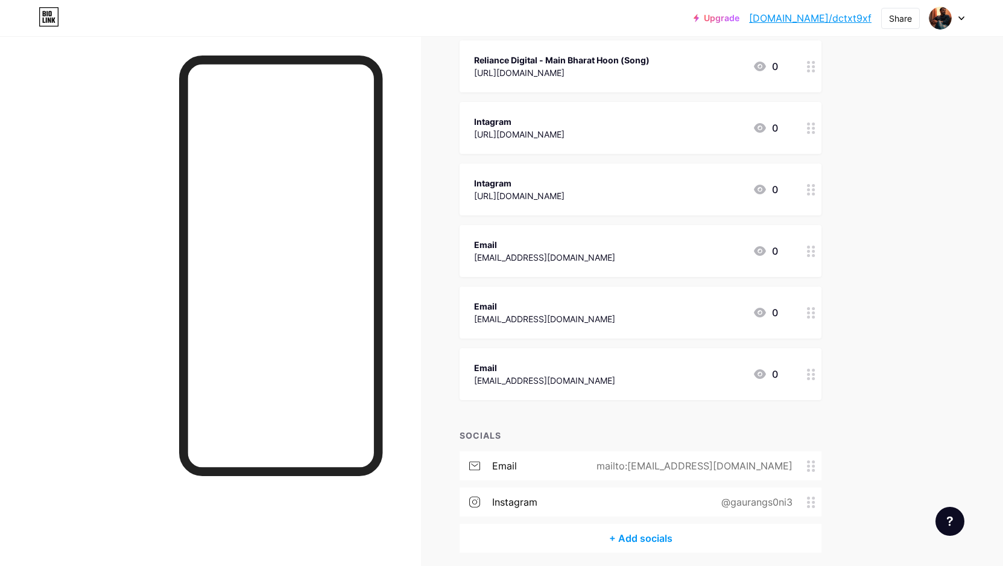
click at [639, 537] on div "+ Add socials" at bounding box center [641, 538] width 362 height 29
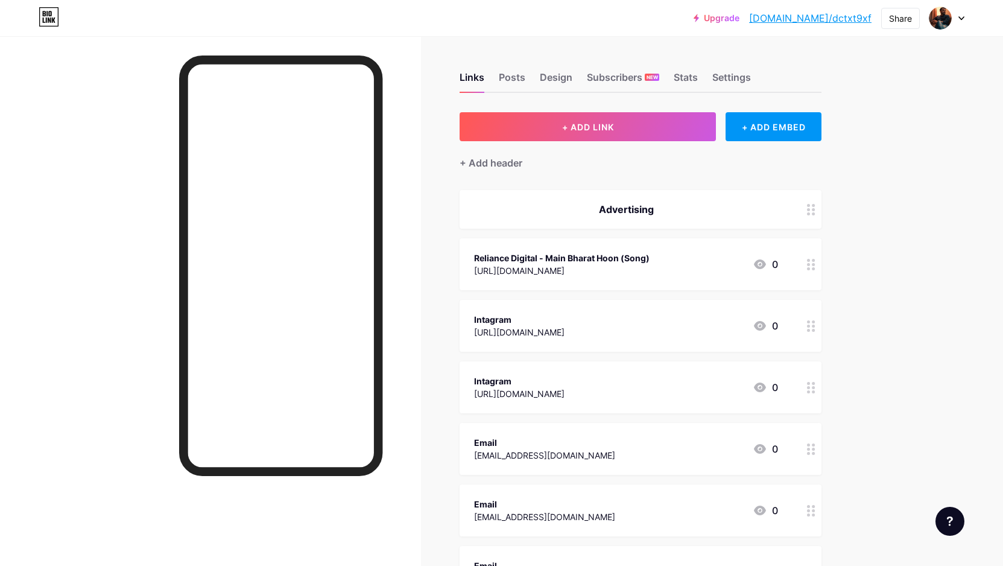
click at [673, 326] on div "Intagram [URL][DOMAIN_NAME] 0" at bounding box center [626, 326] width 304 height 28
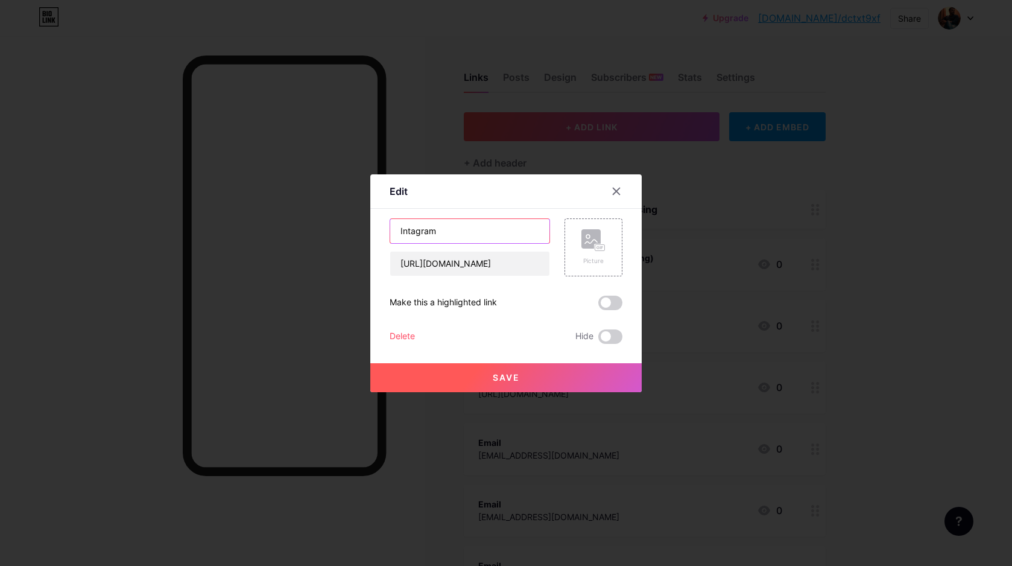
click at [460, 229] on input "Intagram" at bounding box center [469, 231] width 159 height 24
paste input "Big Basket - Mogu Mogu - Ad 1"
type input "Big Basket - Mogu Mogu - Ad 1"
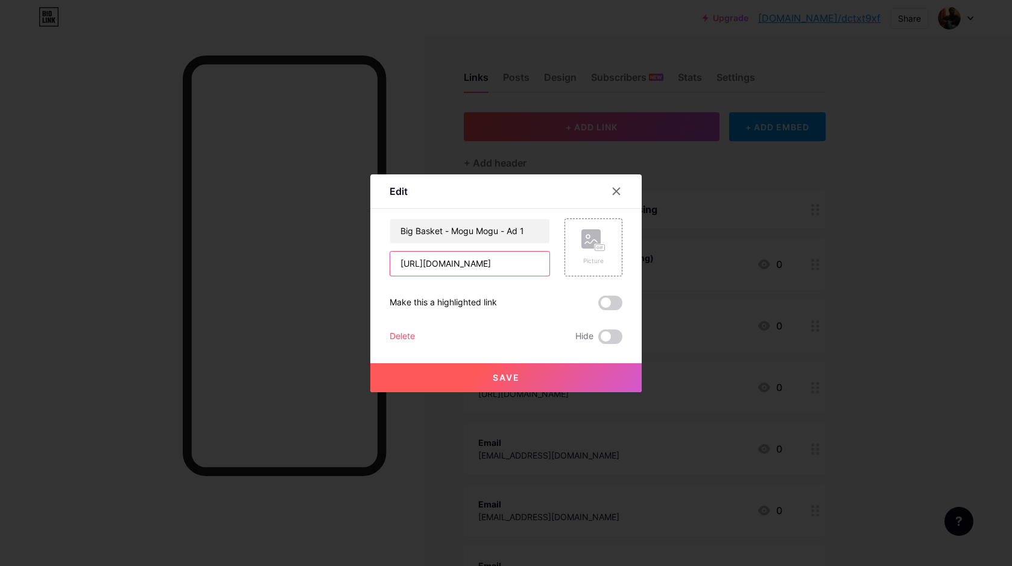
click at [469, 262] on input "[URL][DOMAIN_NAME]" at bounding box center [469, 263] width 159 height 24
click at [466, 264] on input "[URL][DOMAIN_NAME]" at bounding box center [469, 263] width 159 height 24
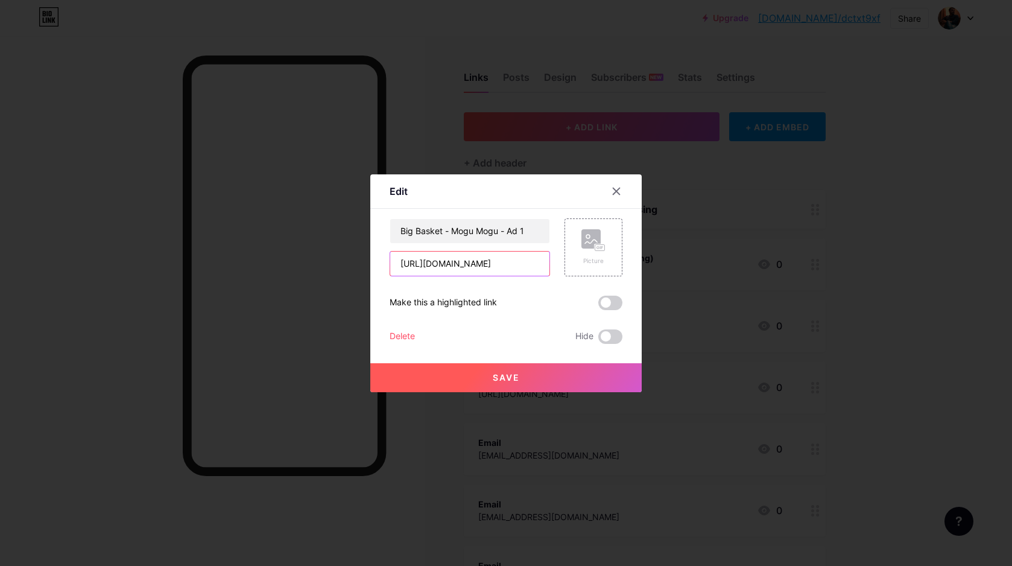
paste input "[DOMAIN_NAME][URL]"
type input "[URL][DOMAIN_NAME]"
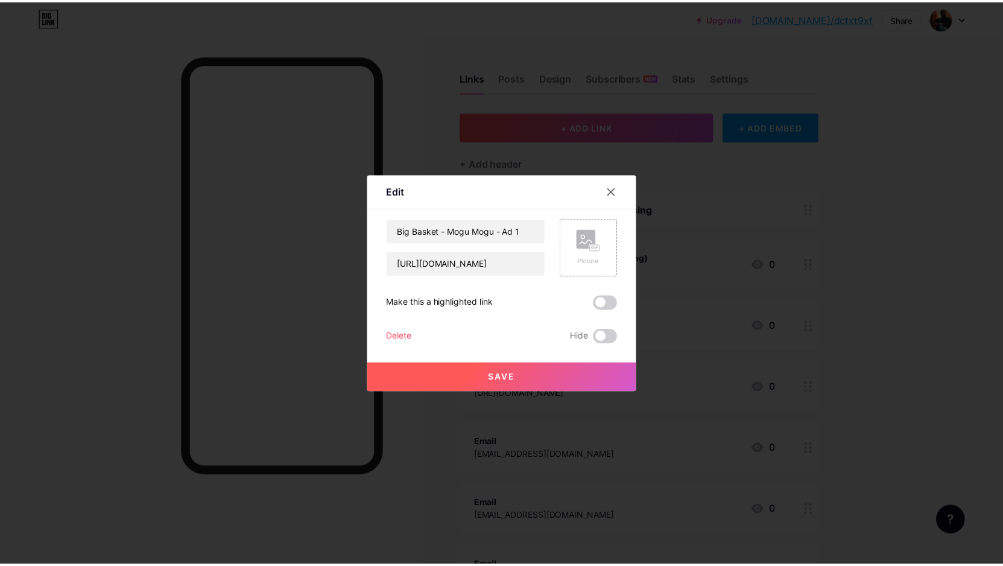
scroll to position [0, 0]
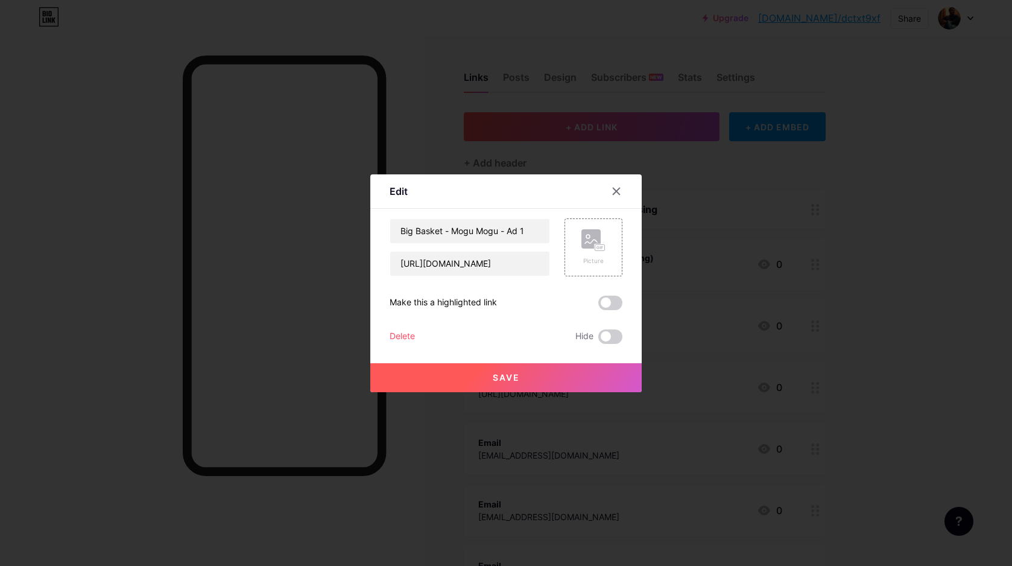
click at [530, 380] on button "Save" at bounding box center [505, 377] width 271 height 29
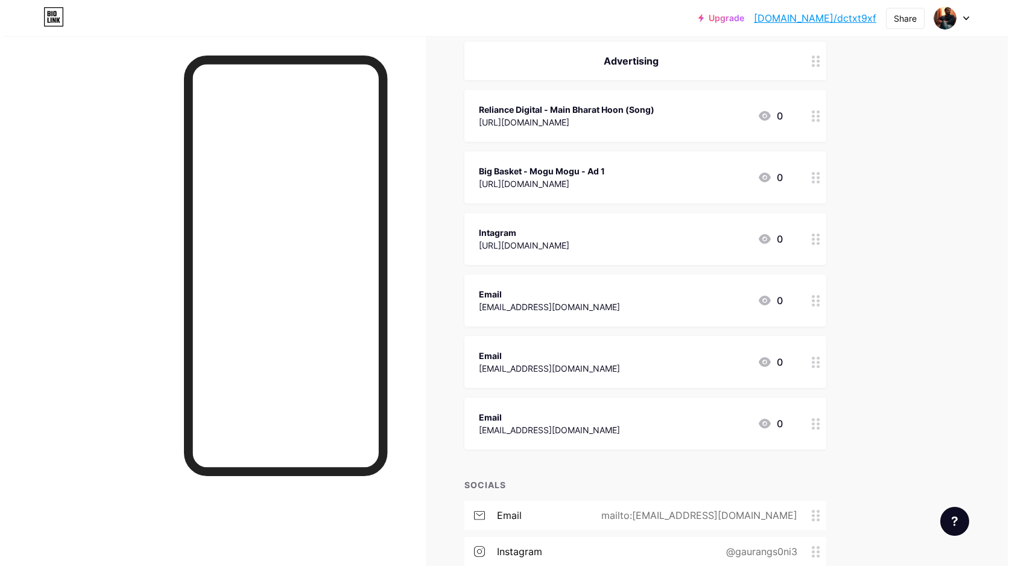
scroll to position [138, 0]
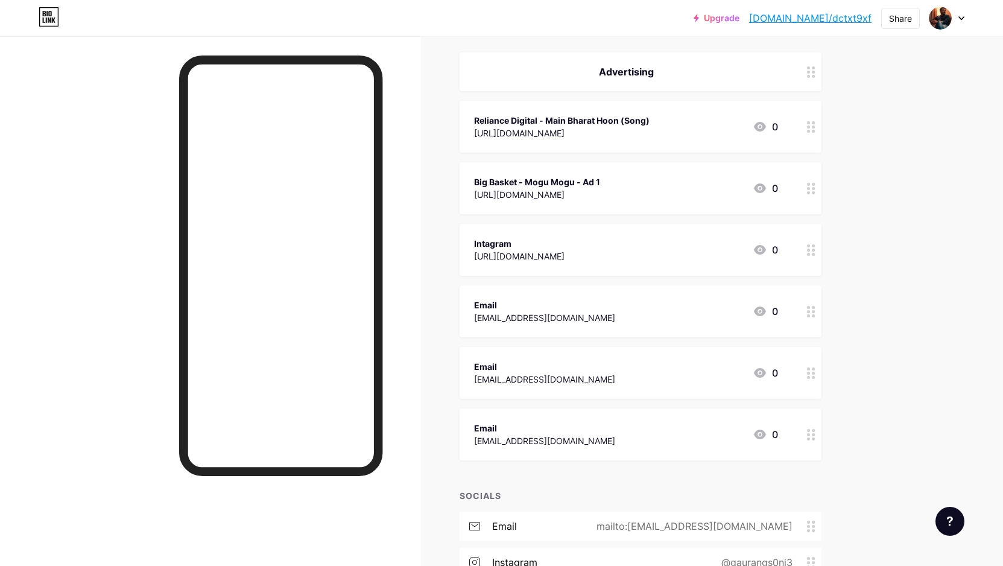
click at [707, 251] on div "Intagram [URL][DOMAIN_NAME] 0" at bounding box center [626, 250] width 304 height 28
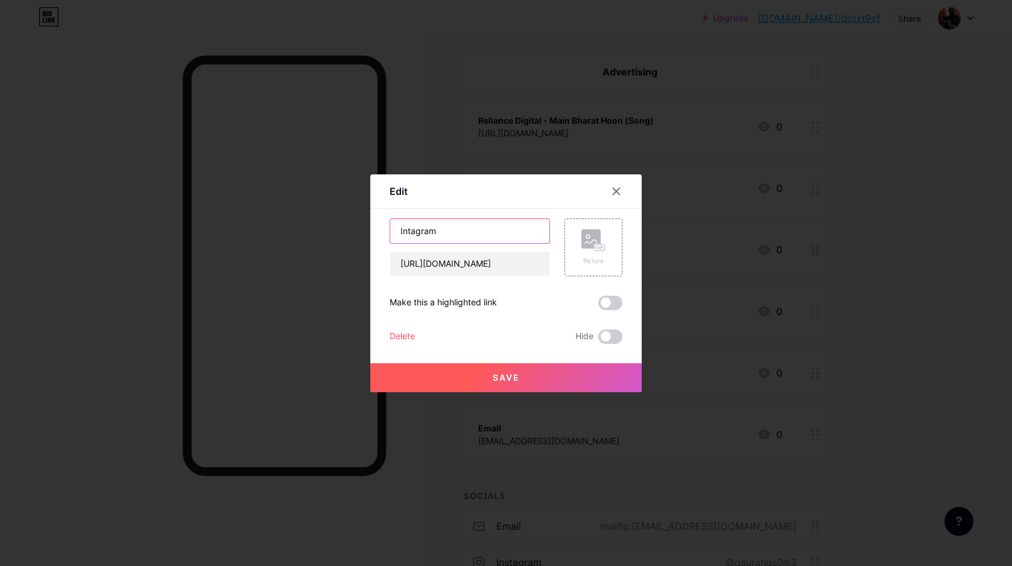
click at [453, 232] on input "Intagram" at bounding box center [469, 231] width 159 height 24
paste input "Big Basket - Akshyakalpa Ad 2"
type input "Big Basket - Akshyakalpa Ad 2"
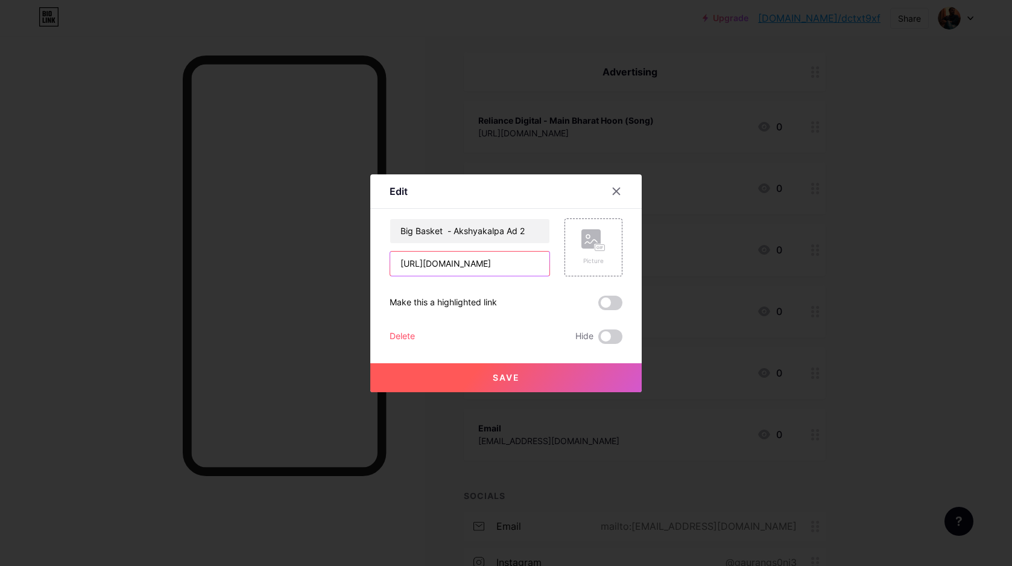
click at [463, 261] on input "[URL][DOMAIN_NAME]" at bounding box center [469, 263] width 159 height 24
click at [479, 261] on input "[URL][DOMAIN_NAME]" at bounding box center [469, 263] width 159 height 24
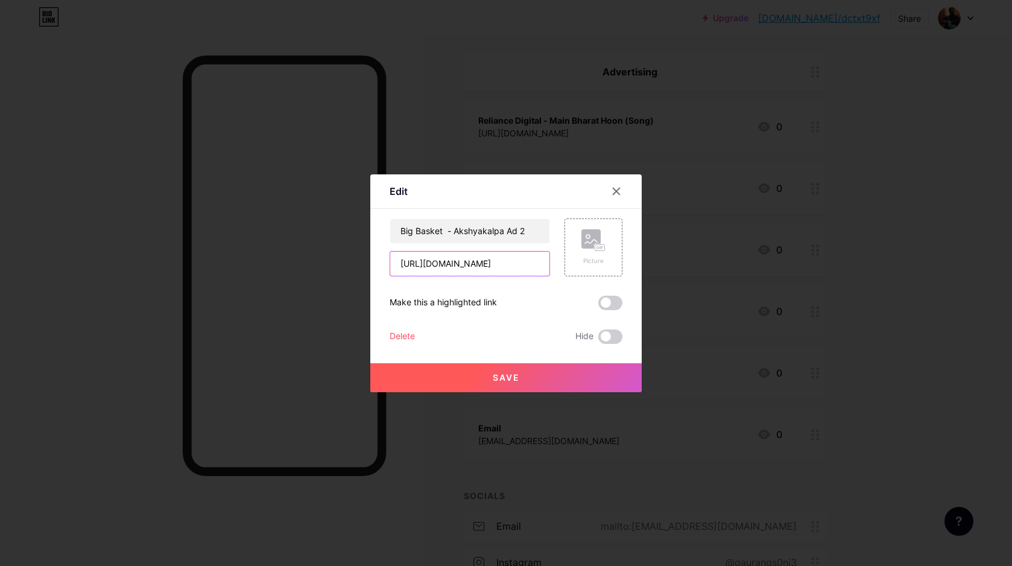
paste input "[DOMAIN_NAME][URL]"
type input "[URL][DOMAIN_NAME]"
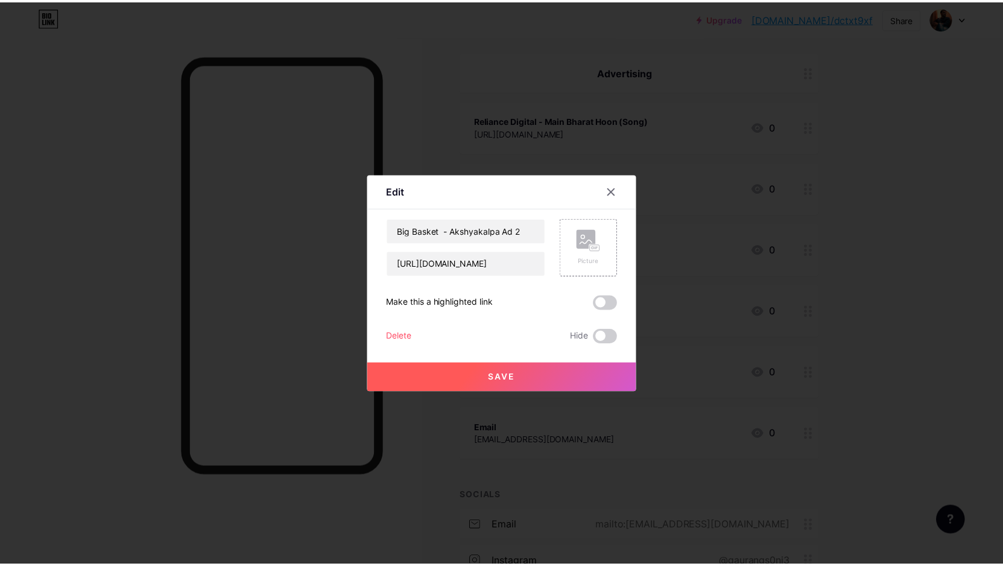
scroll to position [0, 0]
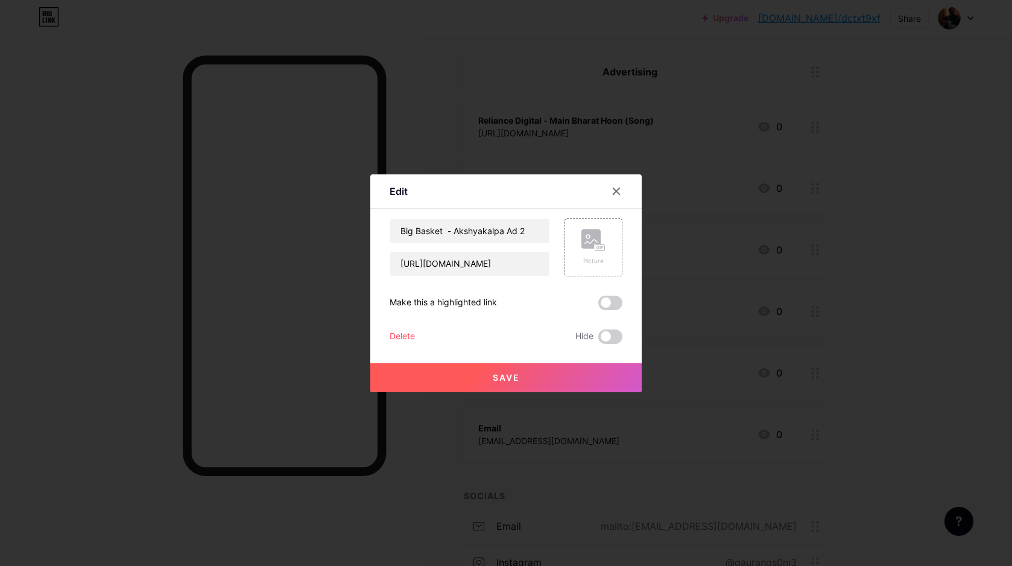
click at [532, 379] on button "Save" at bounding box center [505, 377] width 271 height 29
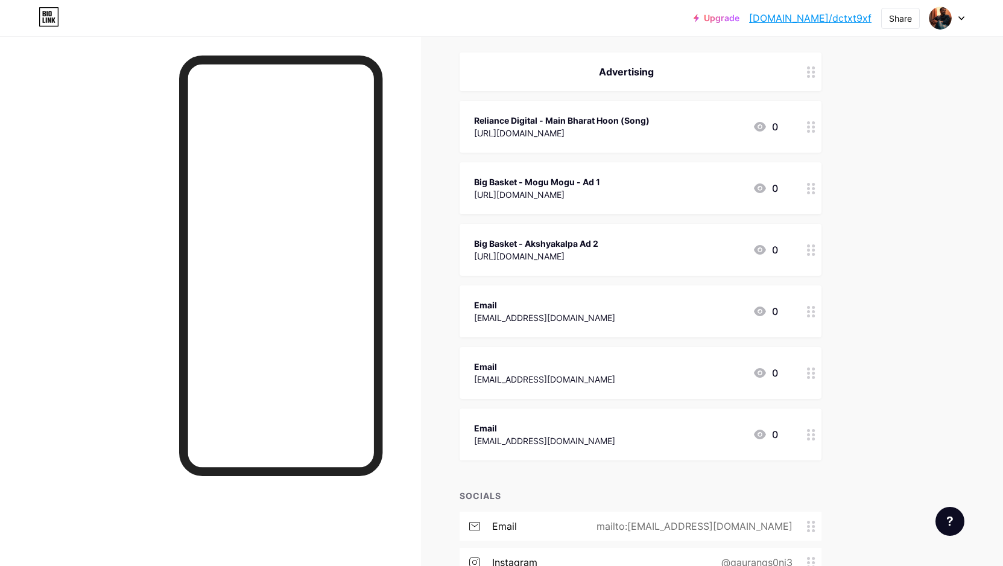
click at [894, 268] on div "Upgrade [DOMAIN_NAME]/dctxt9... [DOMAIN_NAME]/dctxt9xf Share Switch accounts [P…" at bounding box center [501, 267] width 1003 height 811
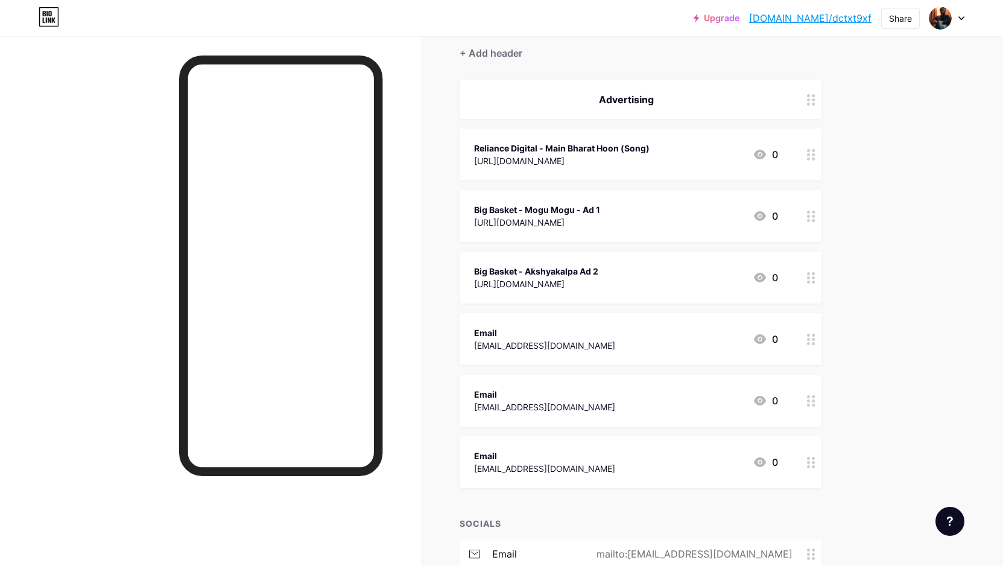
scroll to position [98, 0]
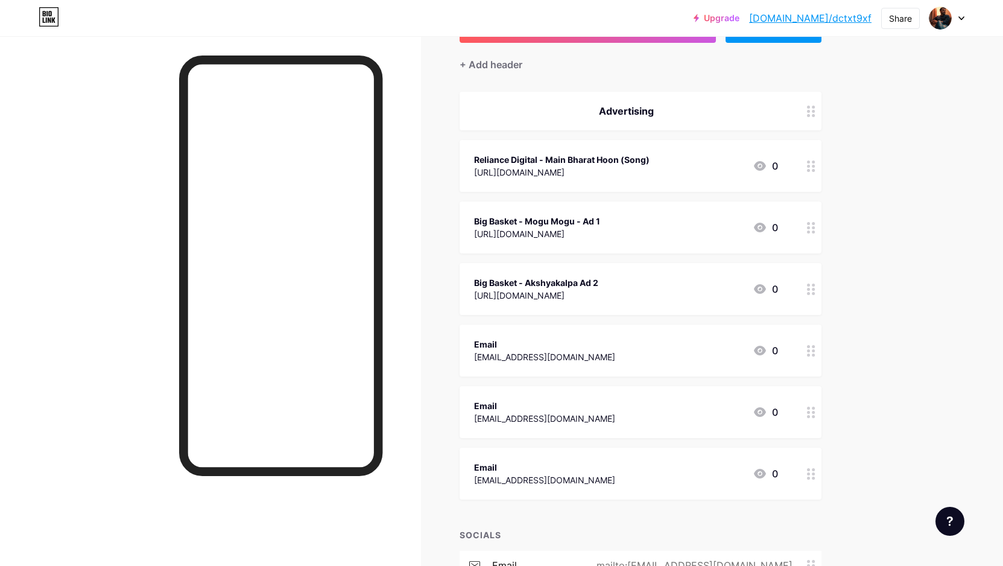
click at [736, 349] on div "Email [EMAIL_ADDRESS][DOMAIN_NAME] 0" at bounding box center [626, 351] width 304 height 28
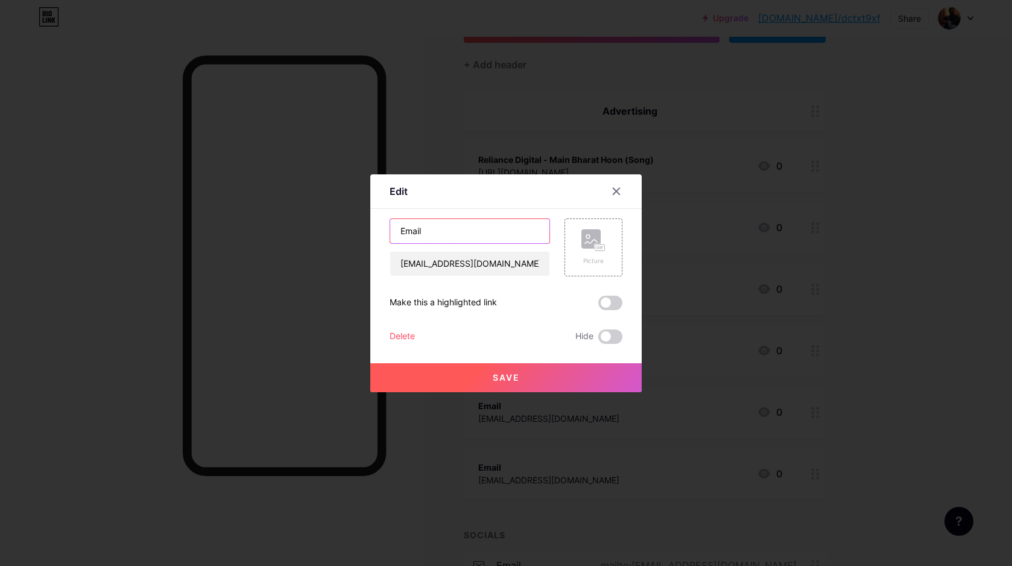
click at [467, 237] on input "Email" at bounding box center [469, 231] width 159 height 24
click at [481, 229] on input "Email" at bounding box center [469, 231] width 159 height 24
paste input "BAJAJ INSTA EMI CARD (Song)"
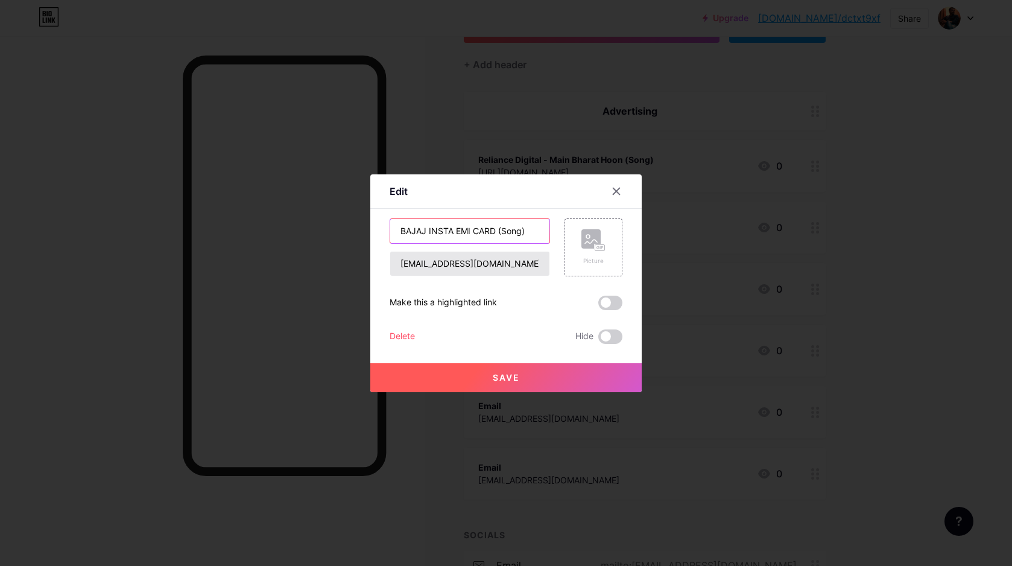
type input "BAJAJ INSTA EMI CARD (Song)"
click at [514, 265] on input "[EMAIL_ADDRESS][DOMAIN_NAME]" at bounding box center [469, 263] width 159 height 24
click at [501, 264] on input "[EMAIL_ADDRESS][DOMAIN_NAME]" at bounding box center [469, 263] width 159 height 24
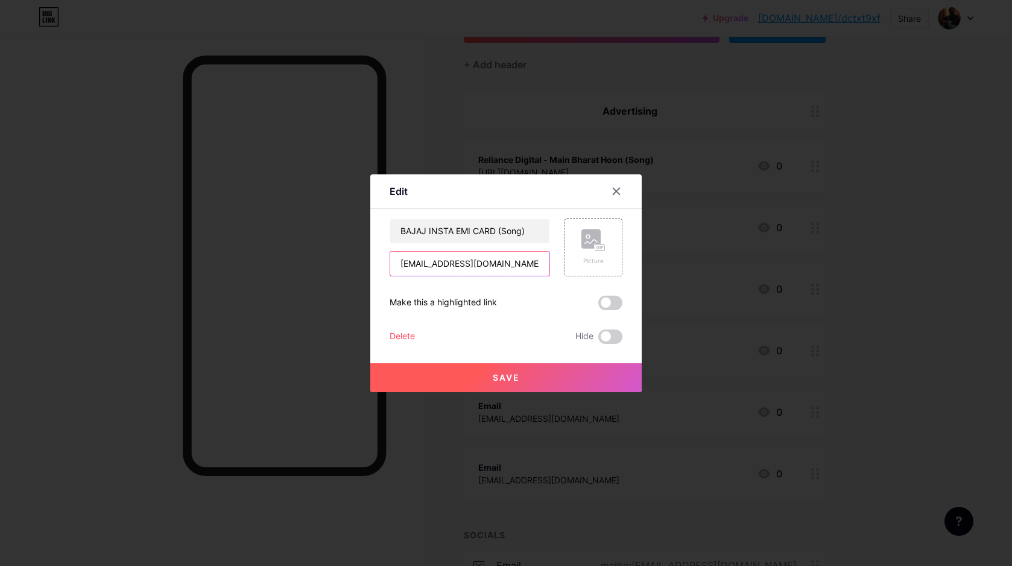
click at [501, 264] on input "[EMAIL_ADDRESS][DOMAIN_NAME]" at bounding box center [469, 263] width 159 height 24
paste input "[URL][DOMAIN_NAME]"
type input "[URL][DOMAIN_NAME]"
click at [558, 382] on button "Save" at bounding box center [505, 377] width 271 height 29
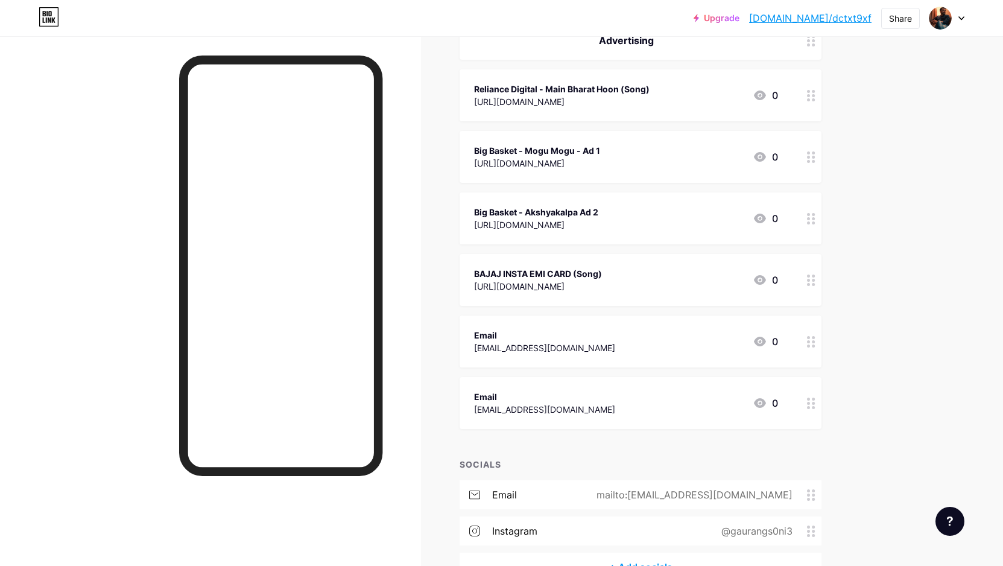
scroll to position [244, 0]
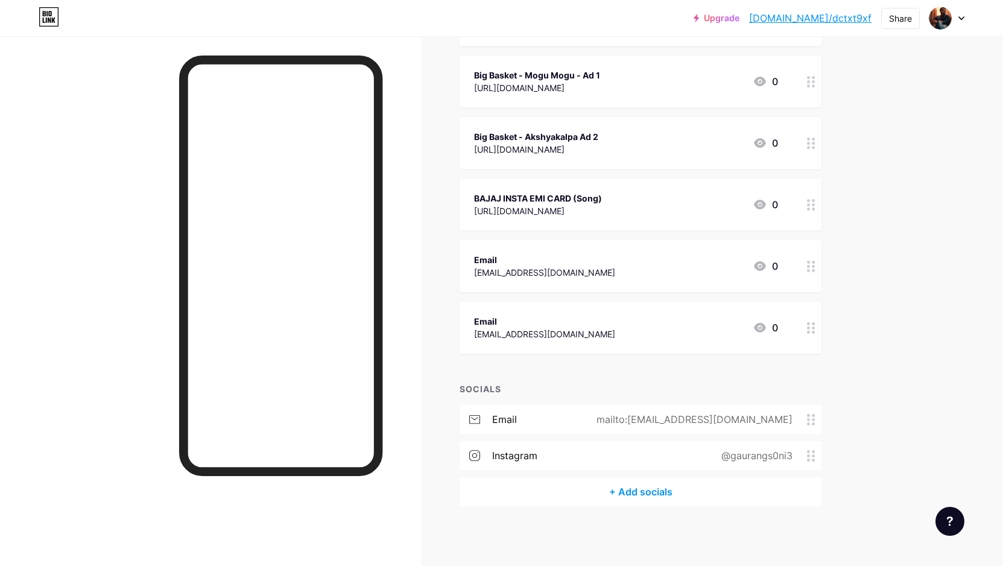
click at [637, 270] on div "Email [EMAIL_ADDRESS][DOMAIN_NAME] 0" at bounding box center [626, 266] width 304 height 28
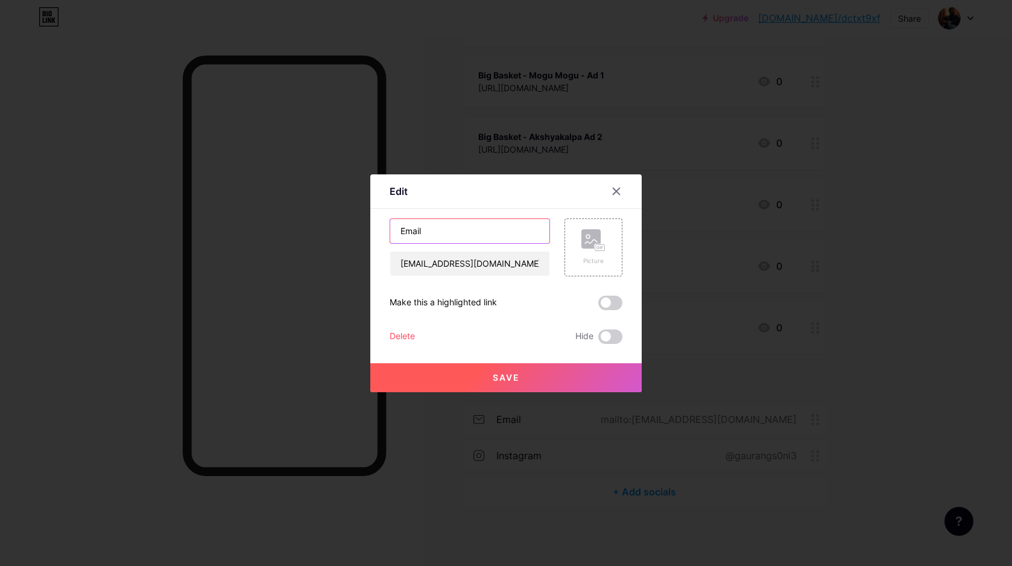
click at [449, 232] on input "Email" at bounding box center [469, 231] width 159 height 24
paste input "Samsung Galaxy F54 5G"
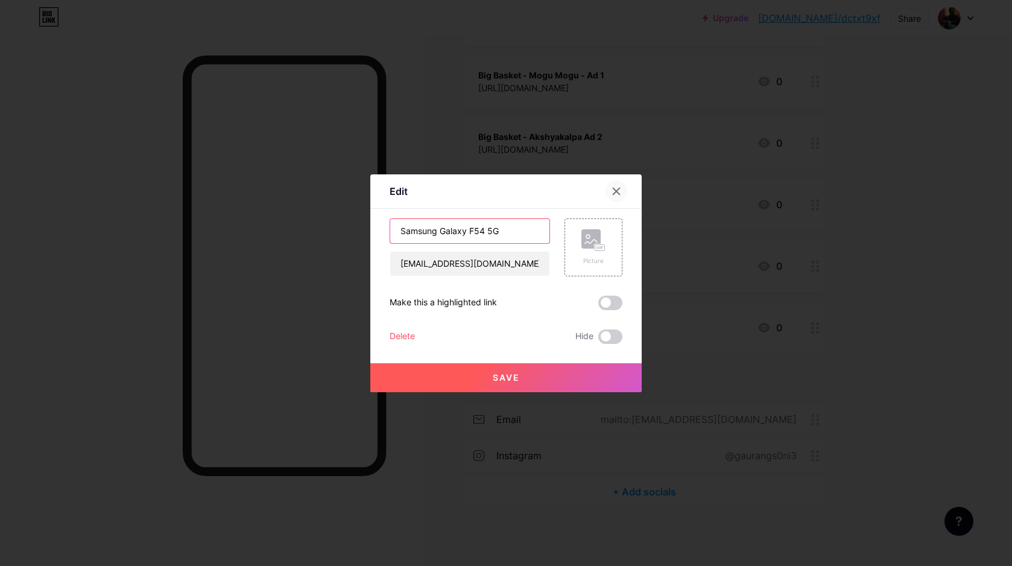
type input "Samsung Galaxy F54 5G"
click at [613, 191] on icon at bounding box center [617, 191] width 10 height 10
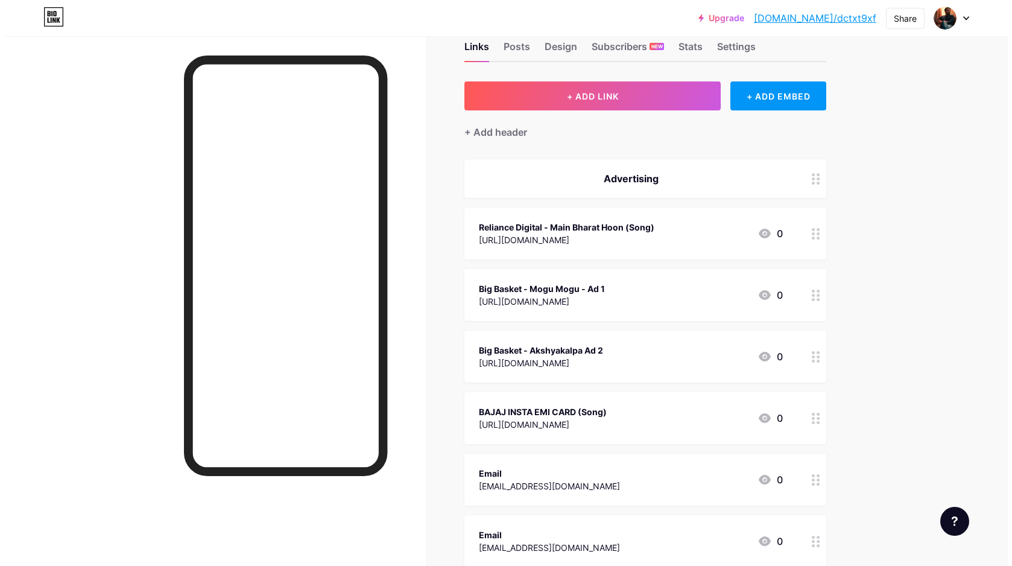
scroll to position [0, 0]
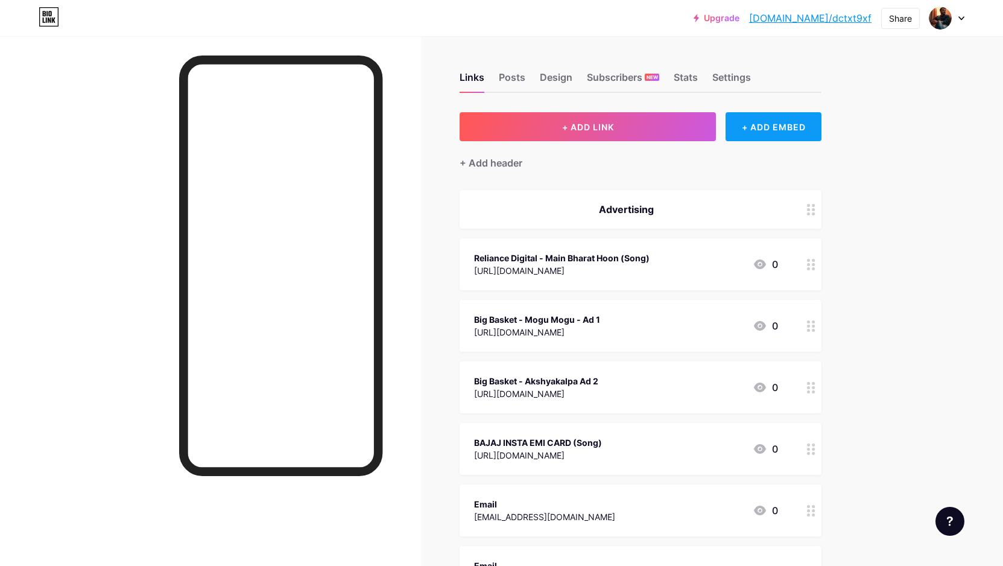
click at [756, 128] on div "+ ADD EMBED" at bounding box center [774, 126] width 96 height 29
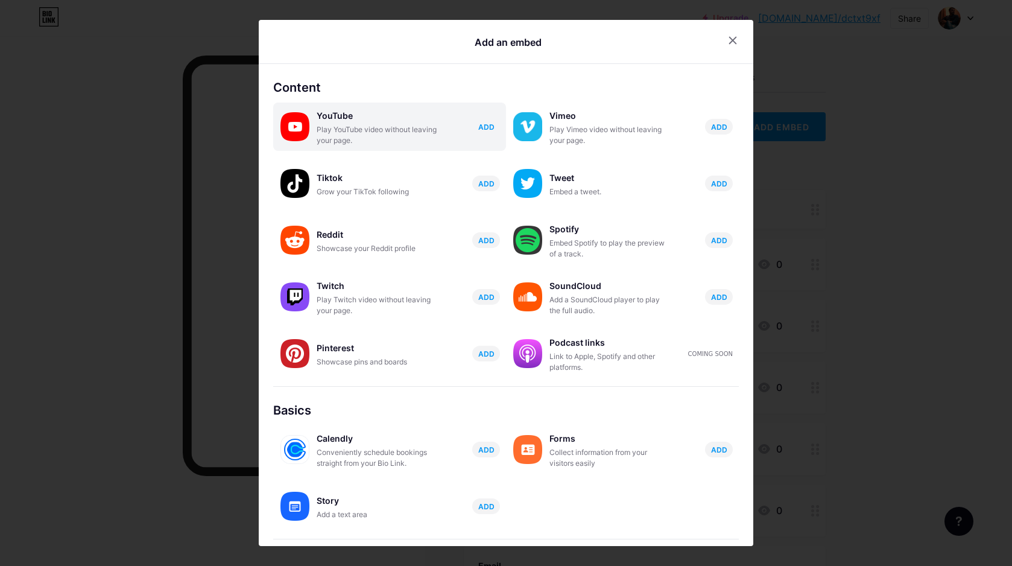
click at [481, 127] on span "ADD" at bounding box center [486, 127] width 16 height 10
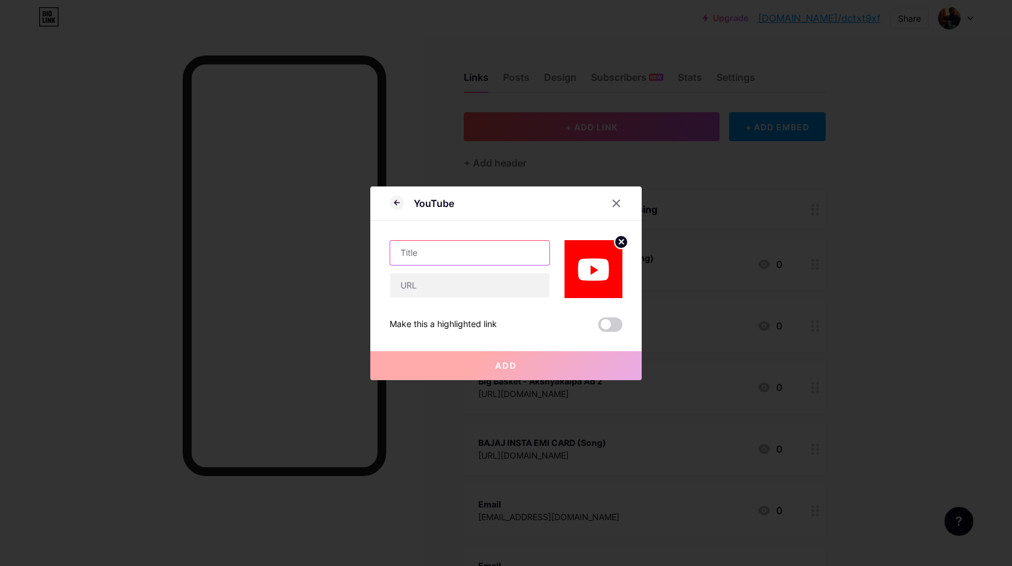
paste input "Samsung Galaxy F54 5G"
type input "Samsung Galaxy F54 5G"
click at [499, 285] on input "text" at bounding box center [469, 285] width 159 height 24
click at [435, 285] on input "text" at bounding box center [469, 285] width 159 height 24
paste input "[URL][DOMAIN_NAME]"
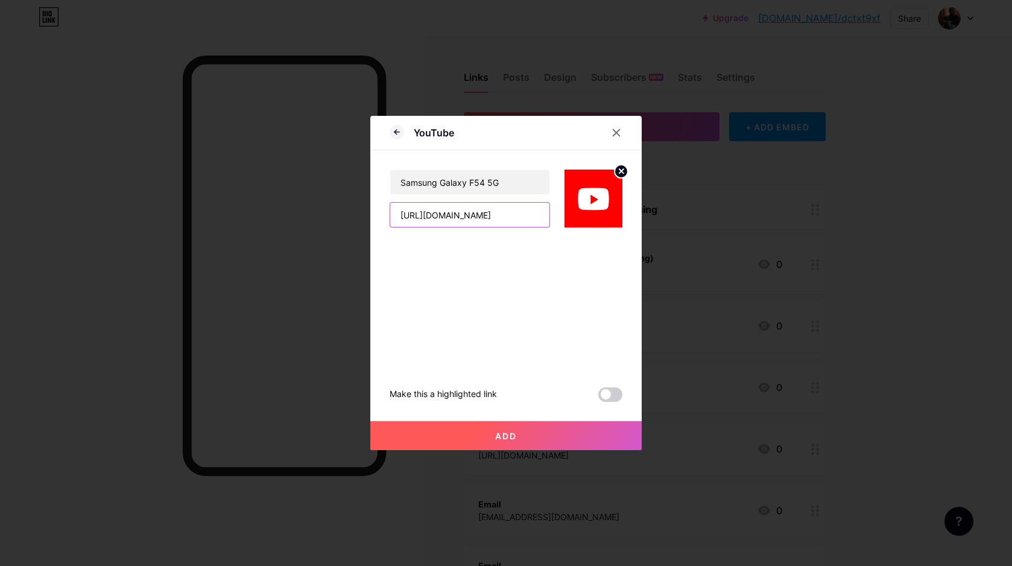
type input "[URL][DOMAIN_NAME]"
click at [521, 430] on button "Add" at bounding box center [505, 435] width 271 height 29
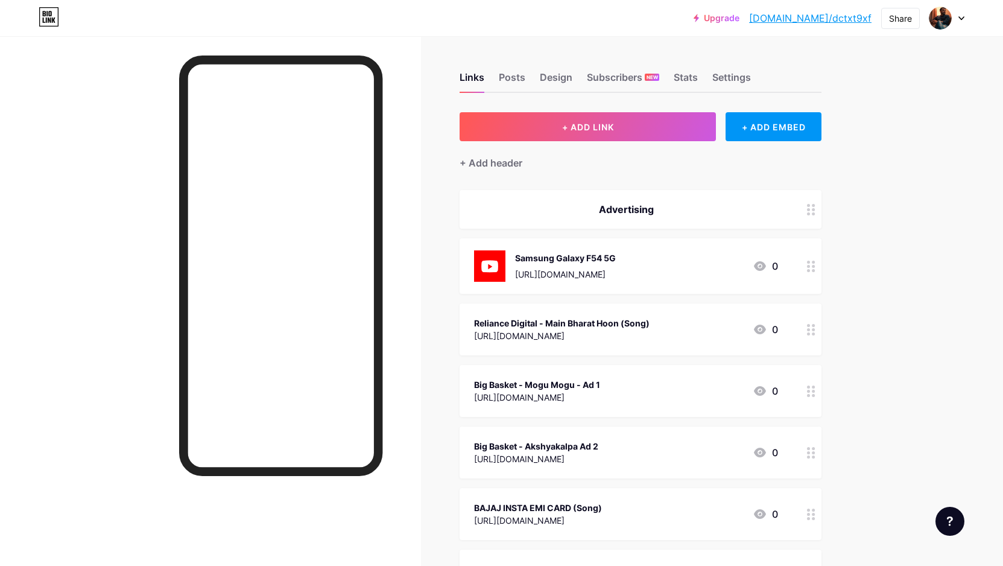
click at [650, 335] on div "[URL][DOMAIN_NAME]" at bounding box center [562, 335] width 176 height 13
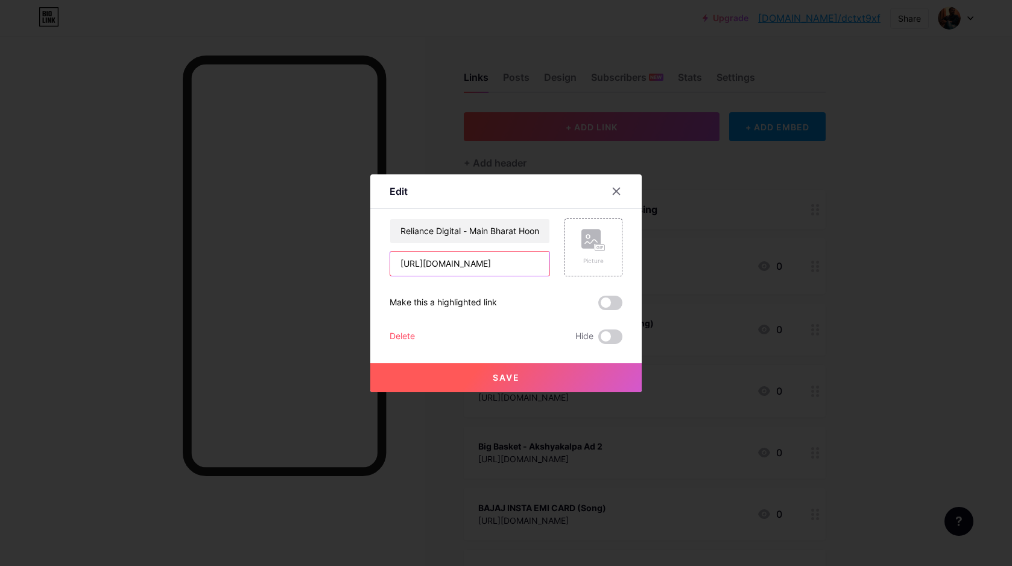
click at [512, 268] on input "[URL][DOMAIN_NAME]" at bounding box center [469, 263] width 159 height 24
click at [734, 150] on div at bounding box center [506, 283] width 1012 height 566
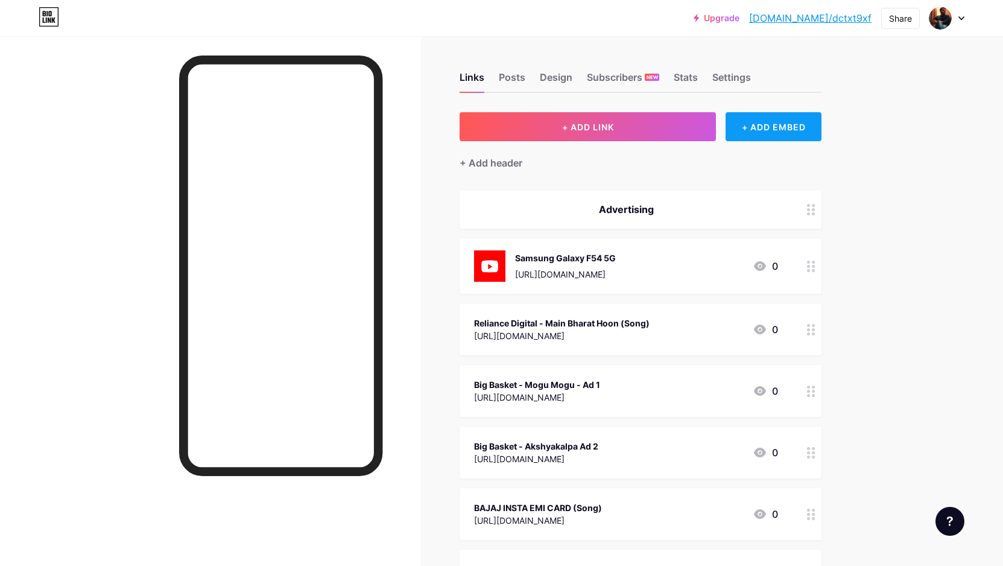
click at [749, 138] on div "+ ADD EMBED" at bounding box center [774, 126] width 96 height 29
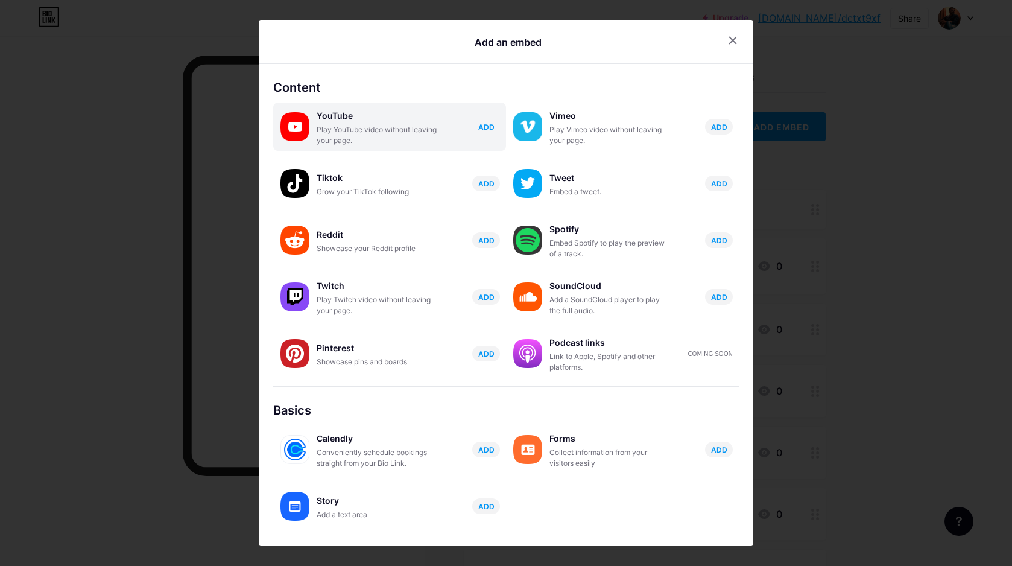
click at [482, 125] on span "ADD" at bounding box center [486, 127] width 16 height 10
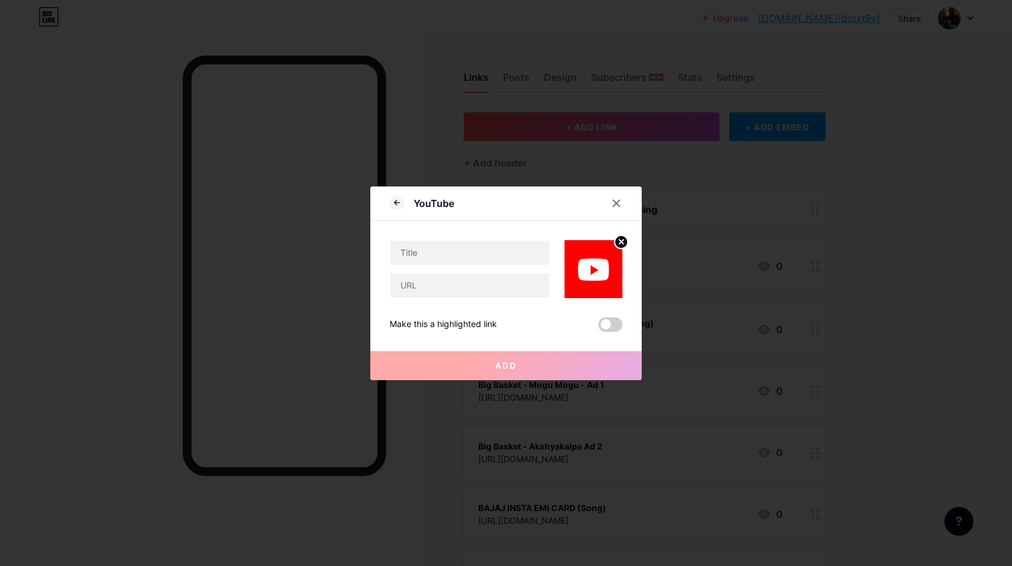
click at [598, 268] on img at bounding box center [594, 269] width 58 height 58
click at [619, 239] on icon at bounding box center [621, 241] width 4 height 4
click at [592, 274] on div "Picture" at bounding box center [593, 269] width 24 height 36
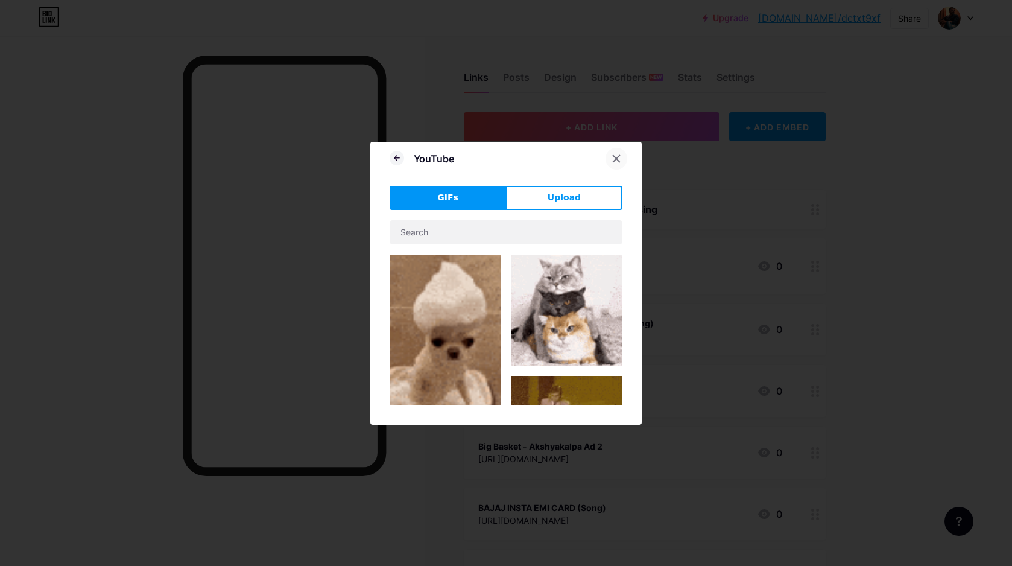
click at [613, 160] on icon at bounding box center [616, 158] width 7 height 7
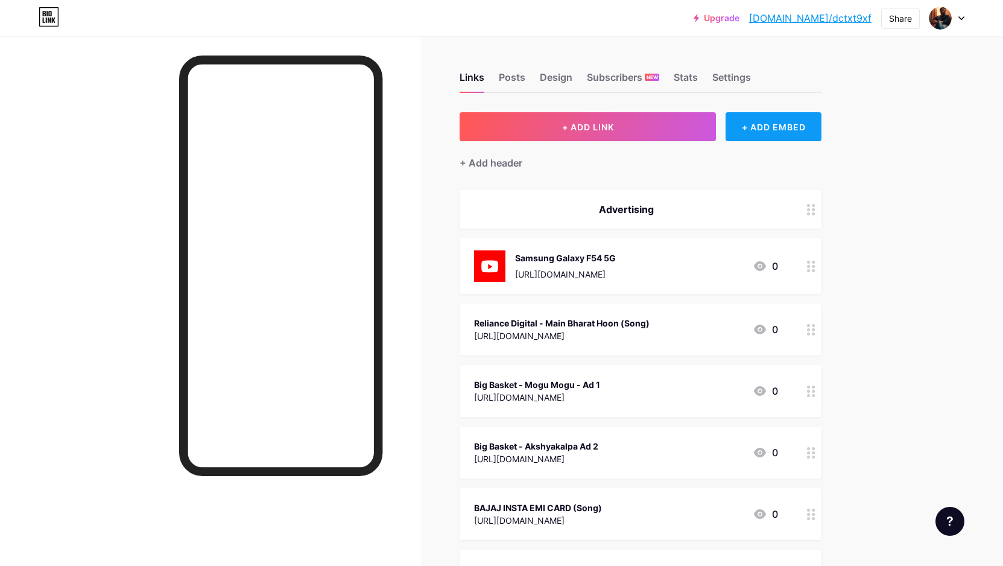
click at [746, 130] on div "+ ADD EMBED" at bounding box center [774, 126] width 96 height 29
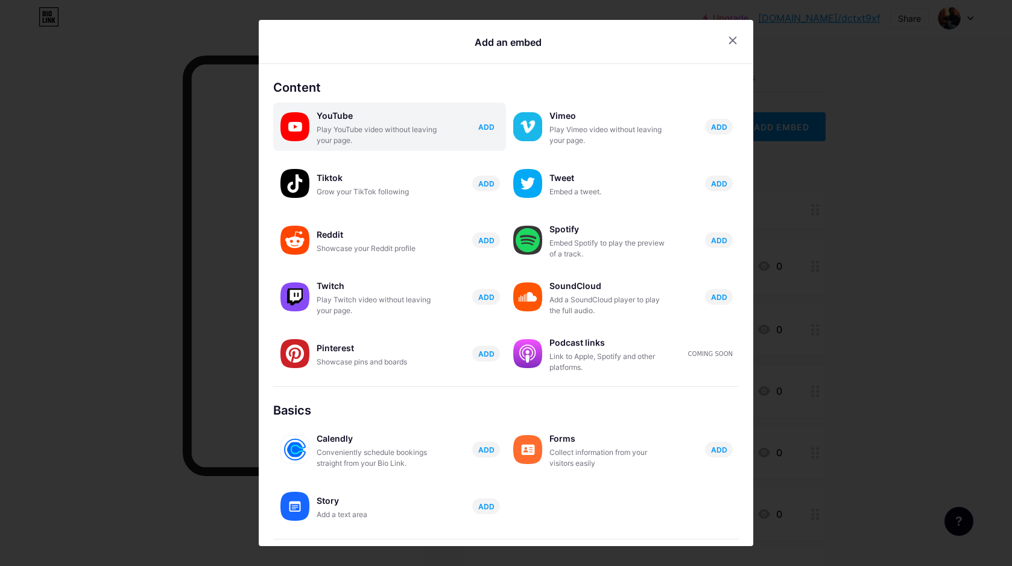
click at [345, 128] on div "Play YouTube video without leaving your page." at bounding box center [377, 135] width 121 height 22
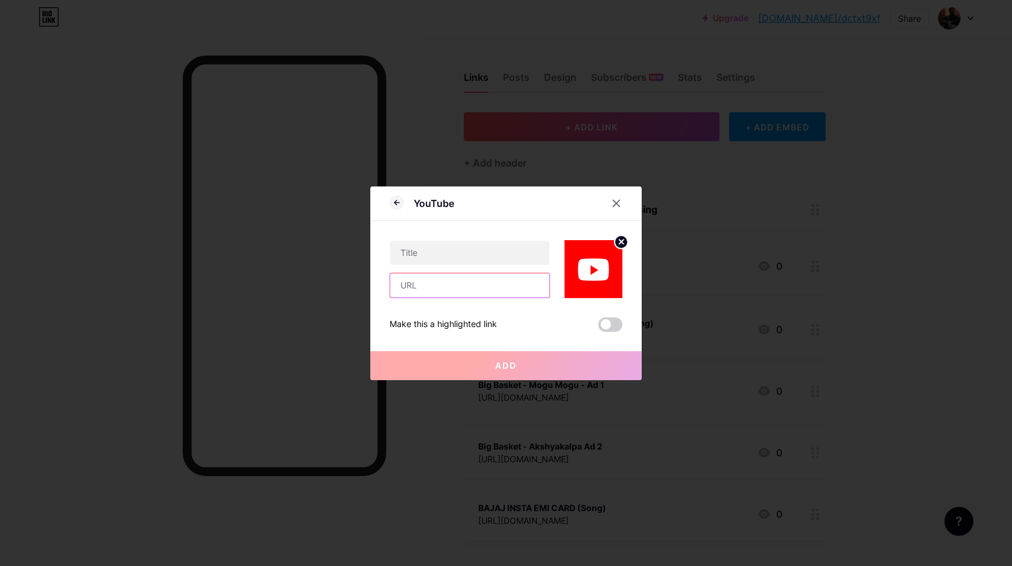
click at [433, 284] on input "text" at bounding box center [469, 285] width 159 height 24
paste input "[URL][DOMAIN_NAME]"
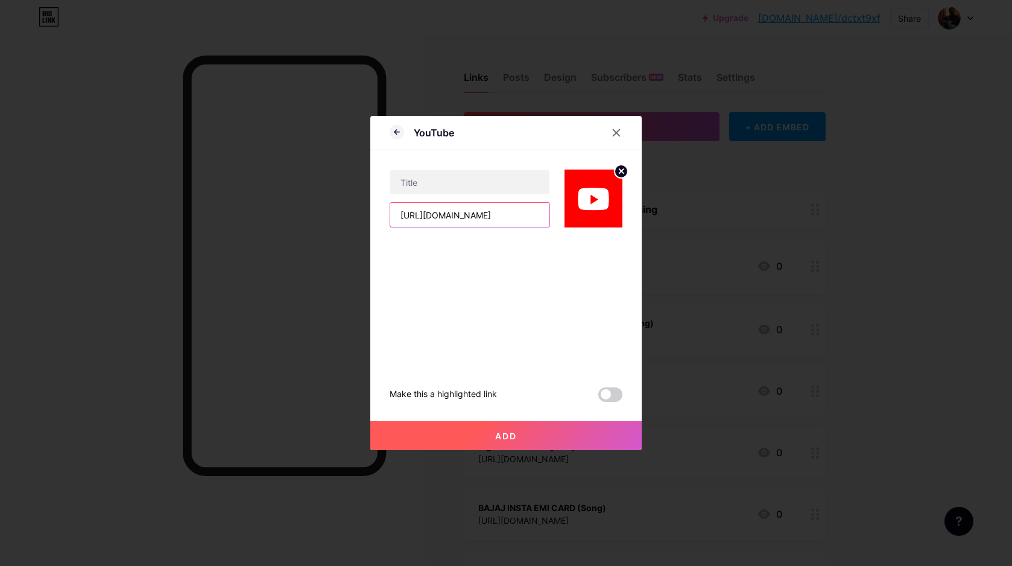
scroll to position [0, 88]
type input "[URL][DOMAIN_NAME]"
click at [507, 442] on button "Add" at bounding box center [505, 435] width 271 height 29
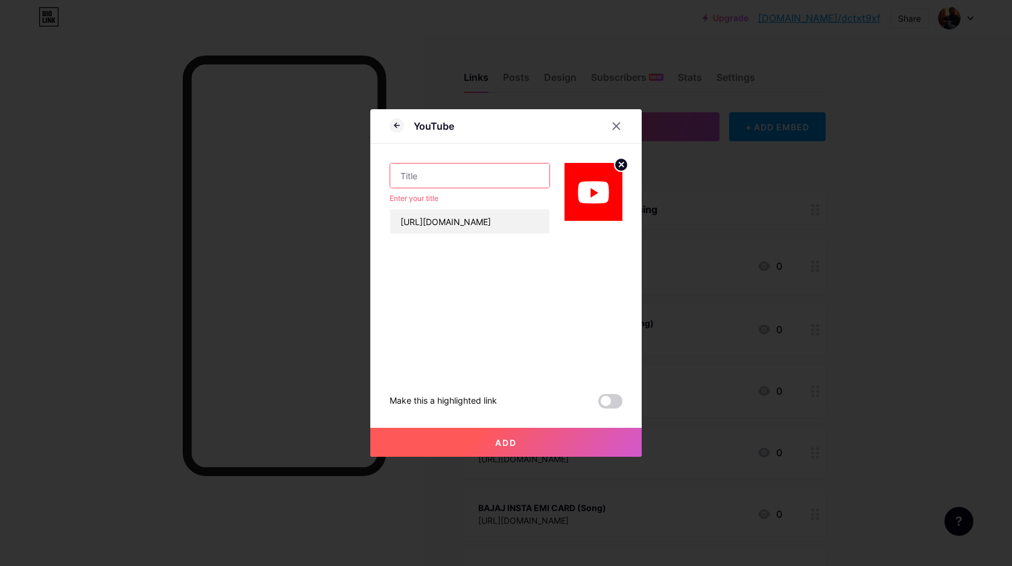
click at [448, 166] on input "text" at bounding box center [469, 175] width 159 height 24
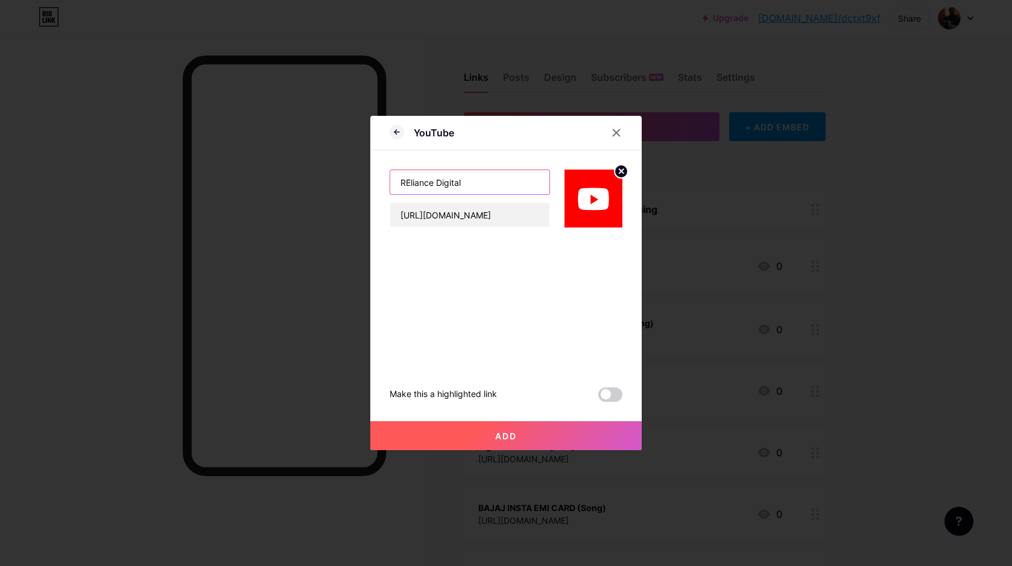
click at [406, 184] on input "REliance Digital" at bounding box center [469, 182] width 159 height 24
click at [458, 180] on input "Reliance Digital" at bounding box center [469, 182] width 159 height 24
type input "Reliance Digital - Mein Bharat Hoon"
click at [528, 448] on button "Add" at bounding box center [505, 435] width 271 height 29
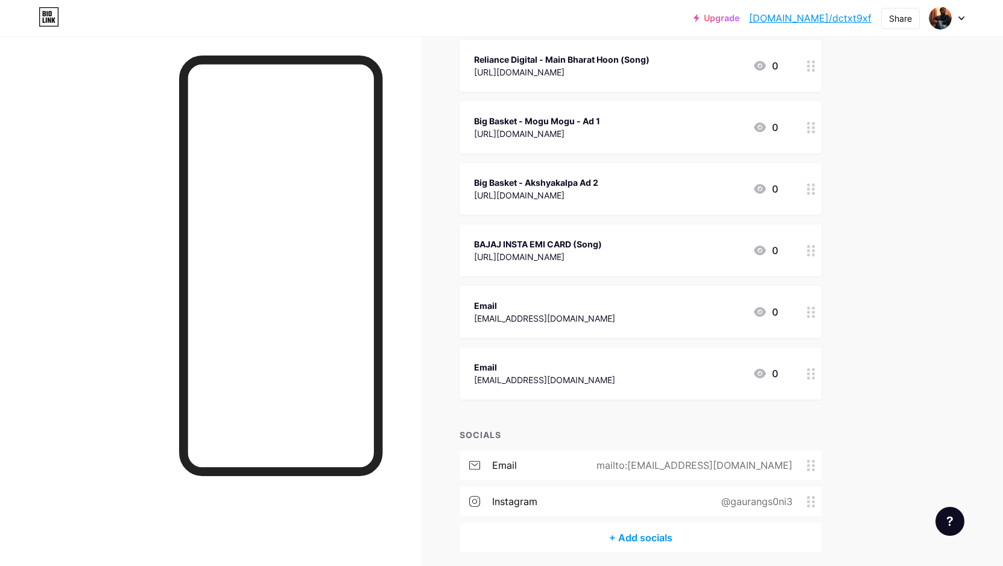
scroll to position [375, 0]
